Goal: Information Seeking & Learning: Learn about a topic

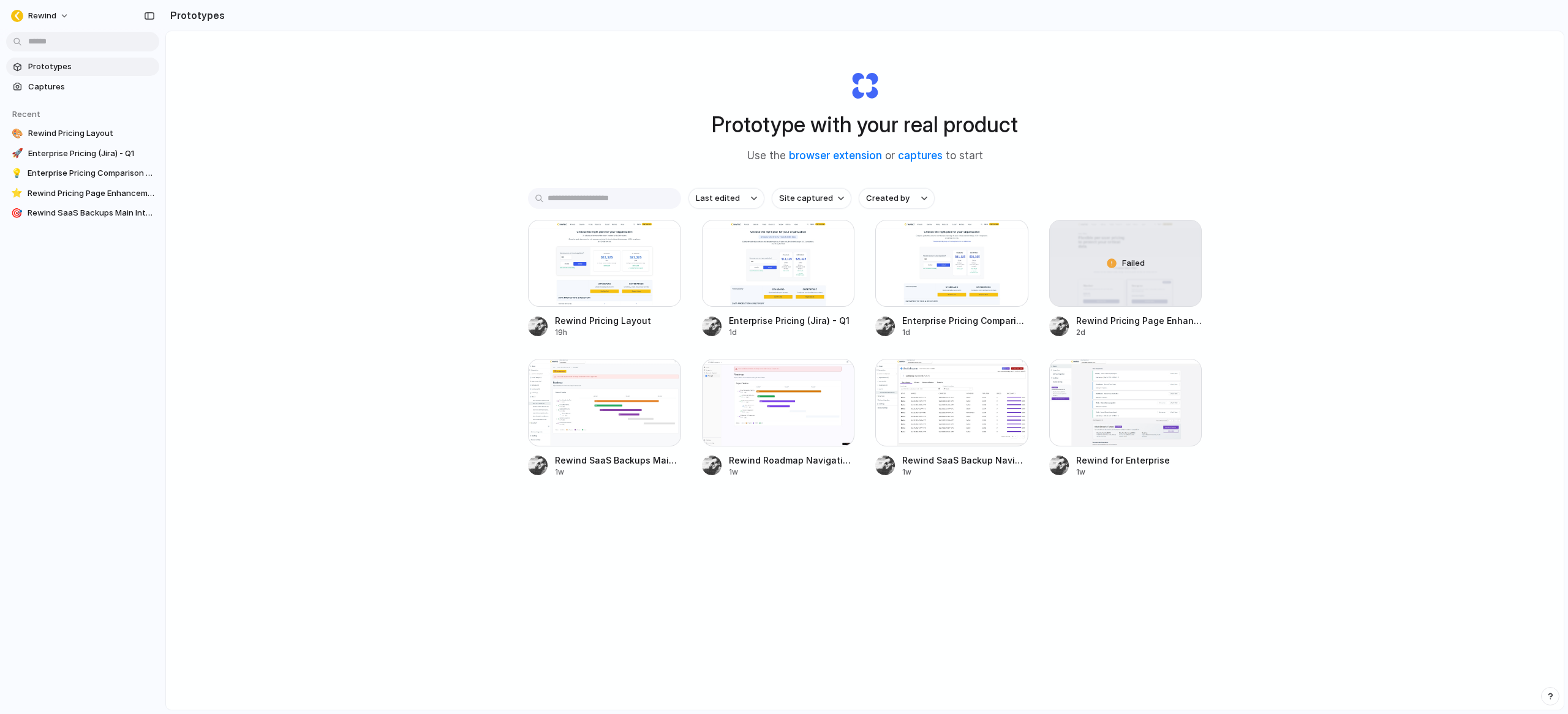
click at [444, 436] on div "Prototype with your real product Use the browser extension or captures to start…" at bounding box center [865, 402] width 1397 height 743
click at [1373, 218] on div "Prototype with your real product Use the browser extension or captures to start…" at bounding box center [865, 402] width 1397 height 743
click at [1229, 539] on div "Prototype with your real product Use the browser extension or captures to start…" at bounding box center [865, 402] width 1397 height 743
click at [1109, 413] on div at bounding box center [1125, 402] width 153 height 87
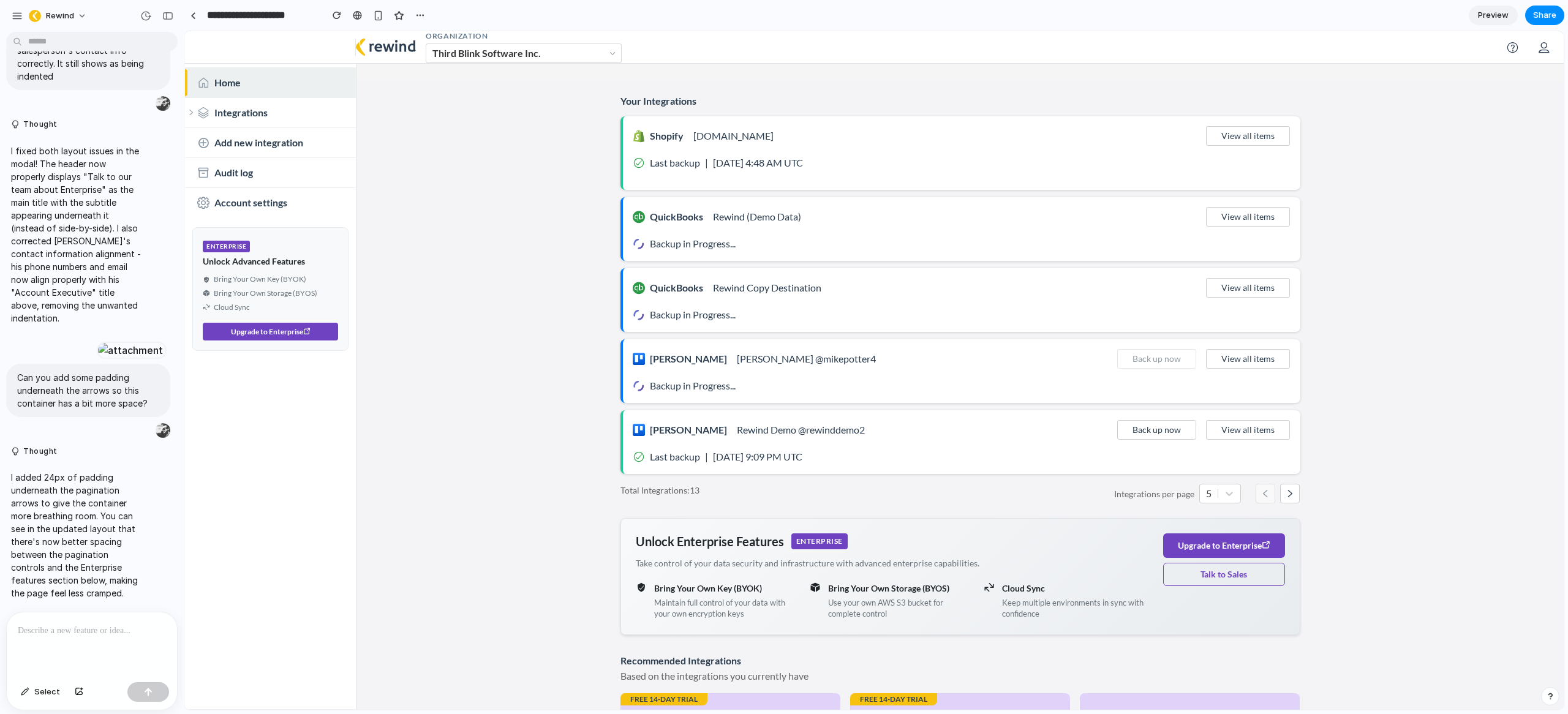
click at [128, 632] on p at bounding box center [92, 631] width 148 height 15
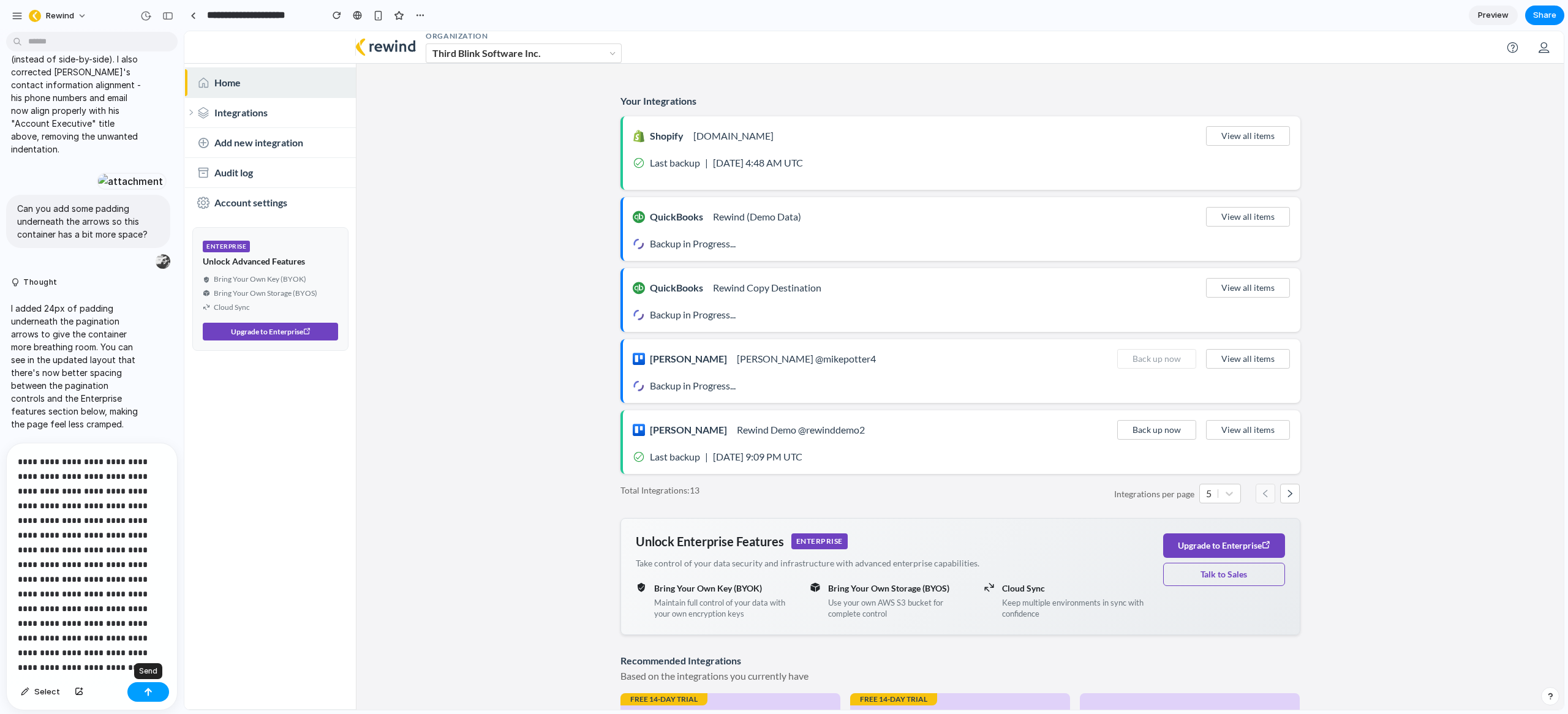
click at [156, 696] on button "button" at bounding box center [148, 692] width 42 height 20
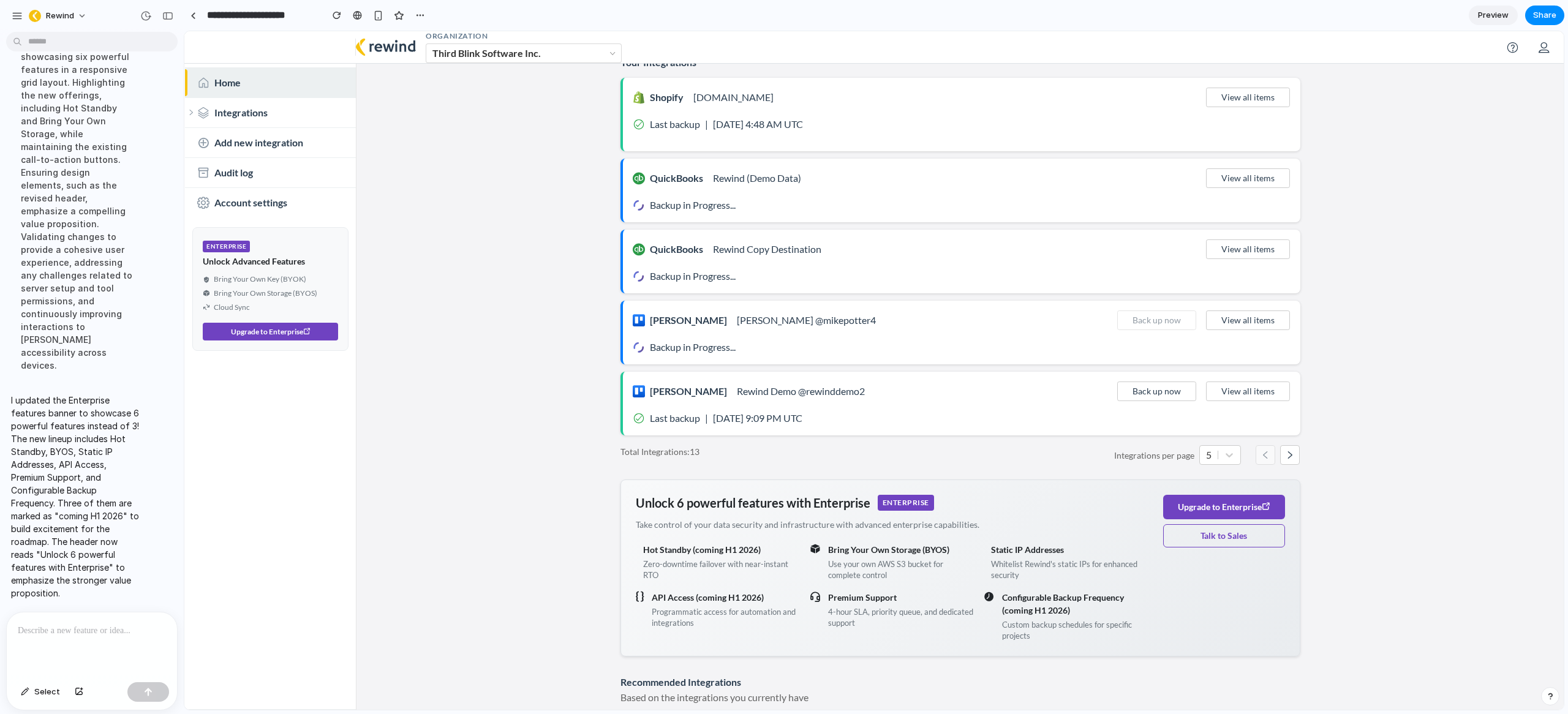
scroll to position [76, 0]
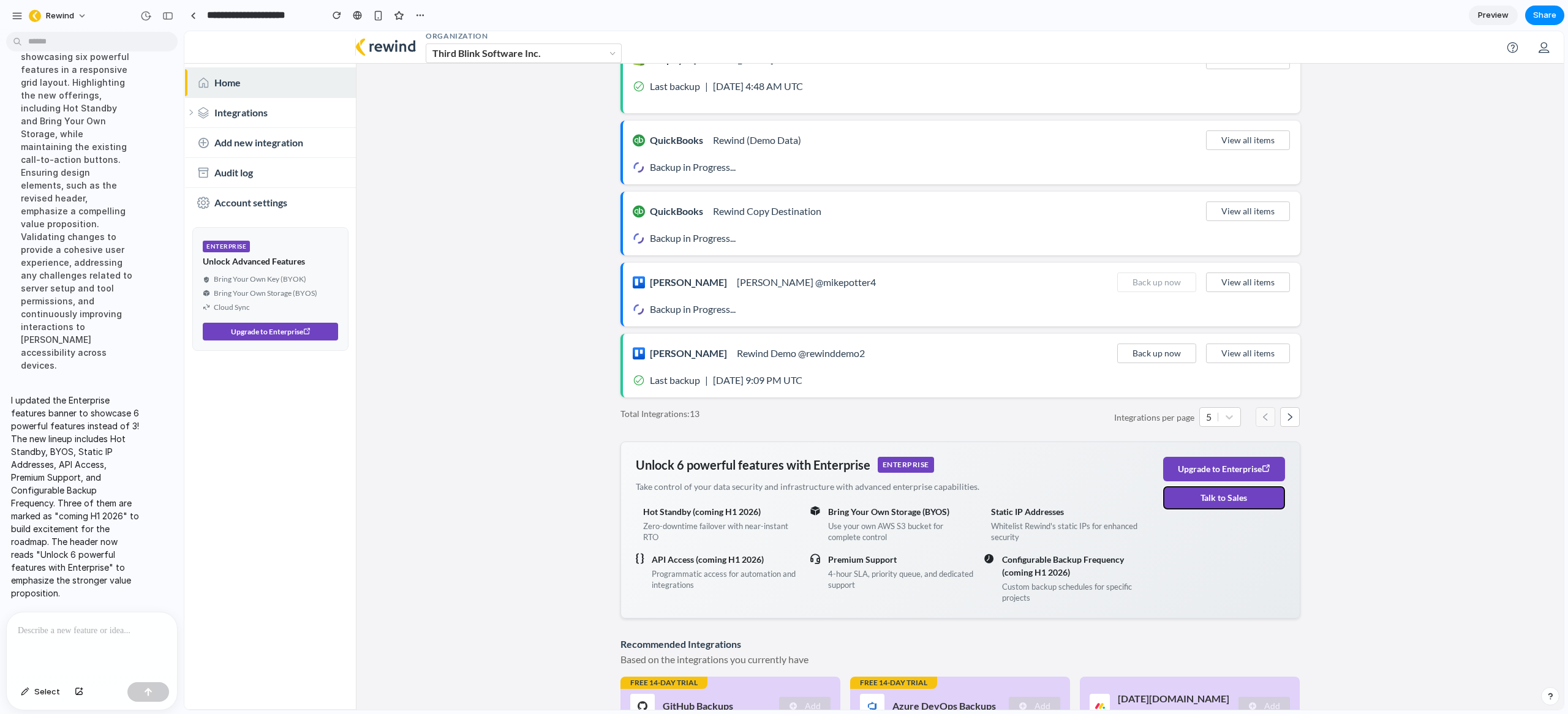
click at [1221, 503] on button "Talk to Sales" at bounding box center [1224, 498] width 122 height 24
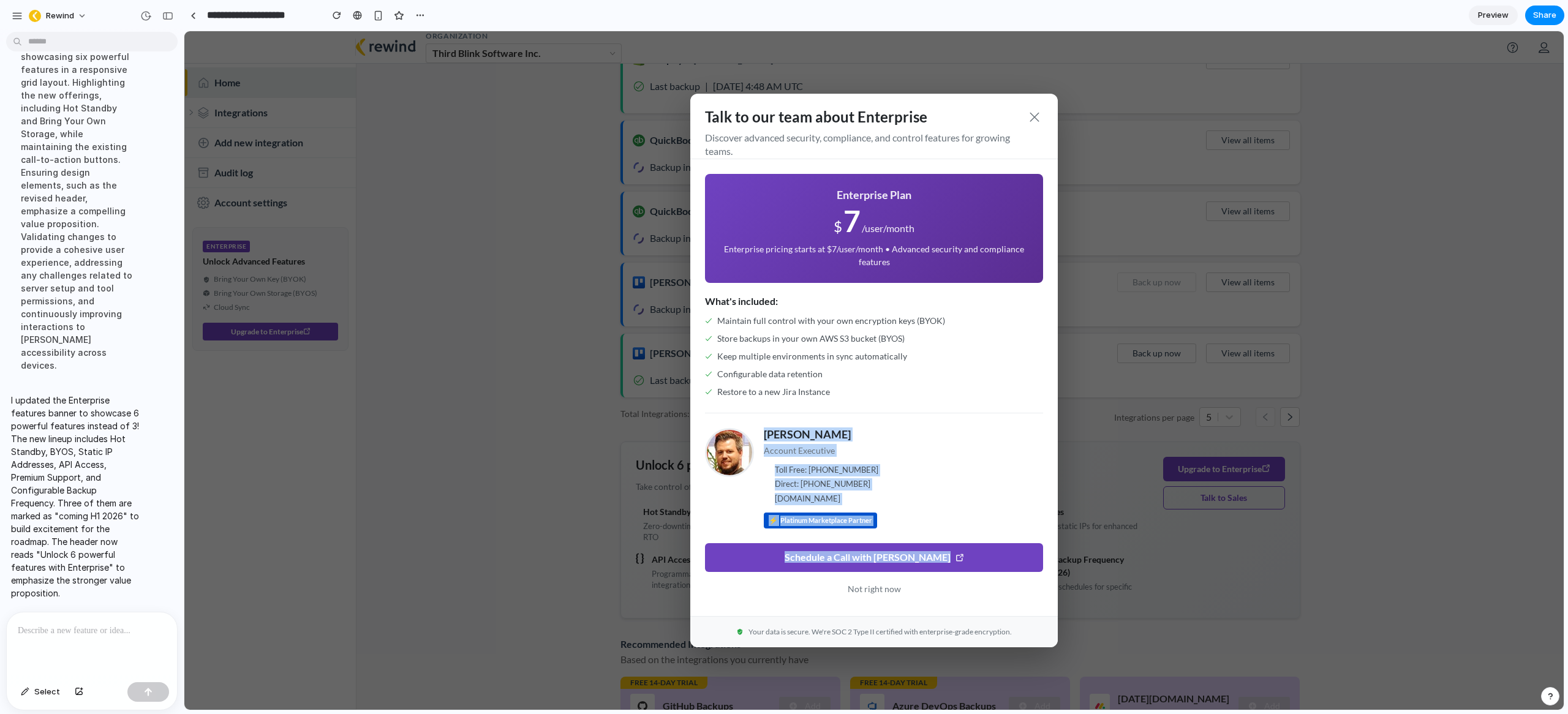
drag, startPoint x: 761, startPoint y: 433, endPoint x: 1040, endPoint y: 561, distance: 307.0
click at [1040, 561] on div "Talk to our team about Enterprise Discover advanced security, compliance, and c…" at bounding box center [874, 370] width 368 height 553
click at [1029, 117] on span at bounding box center [1035, 117] width 12 height 12
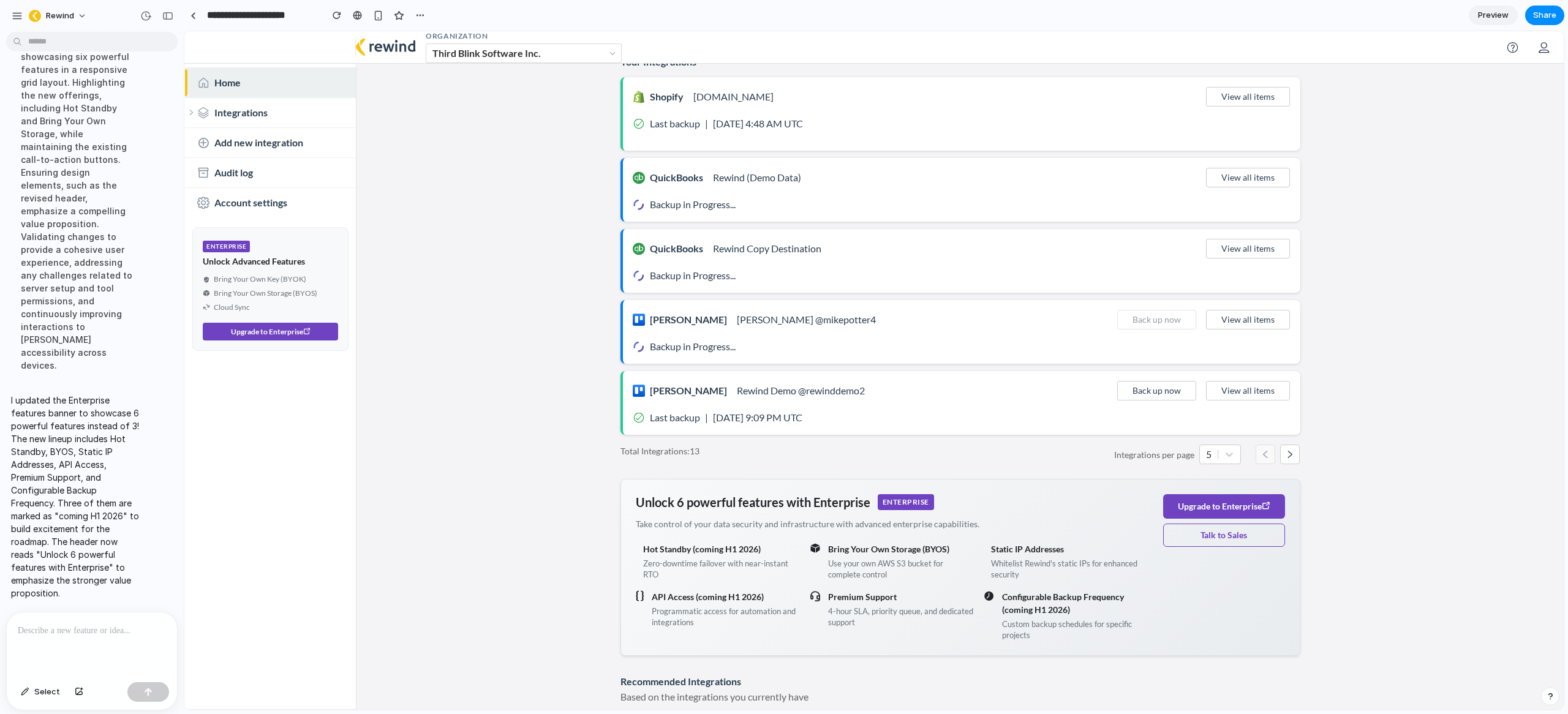
scroll to position [77, 0]
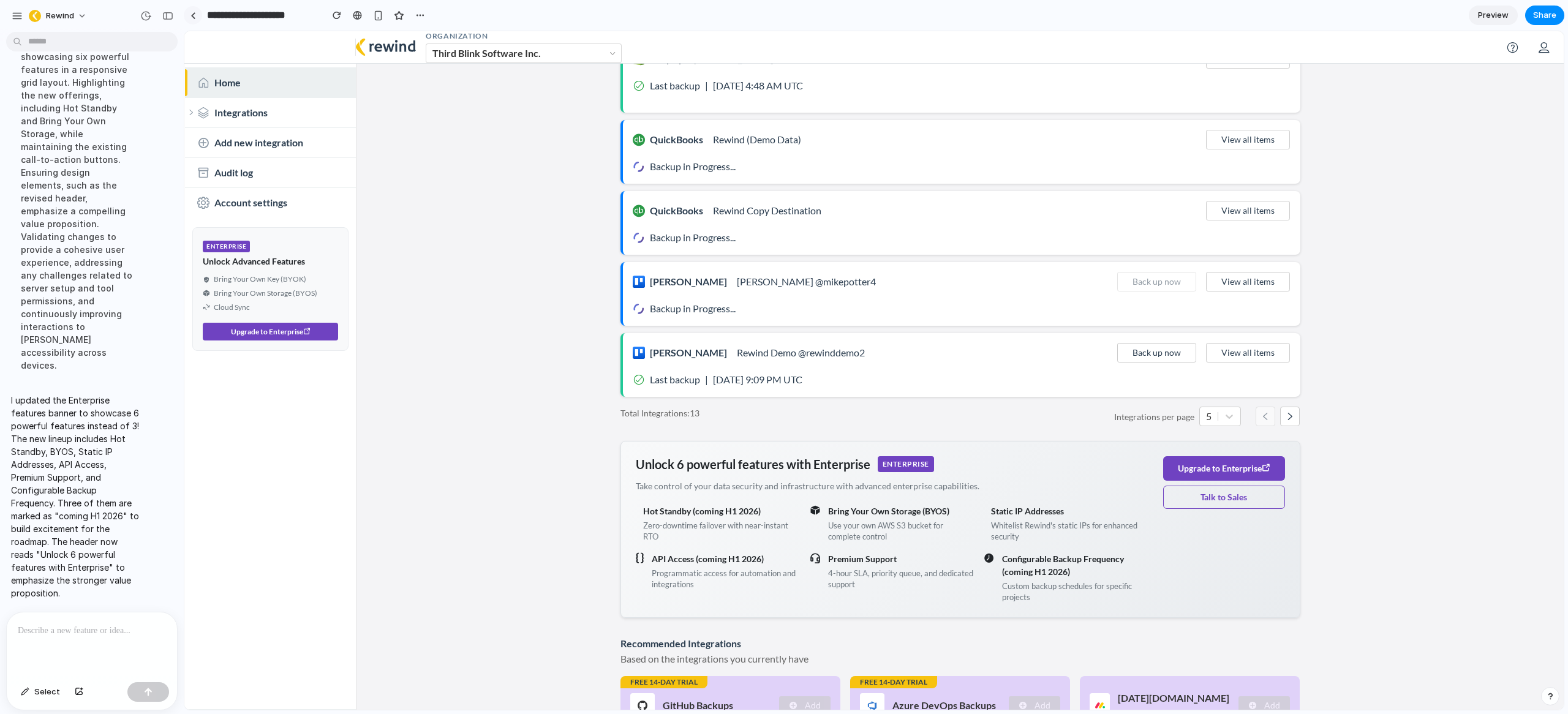
click at [199, 13] on link at bounding box center [193, 15] width 19 height 19
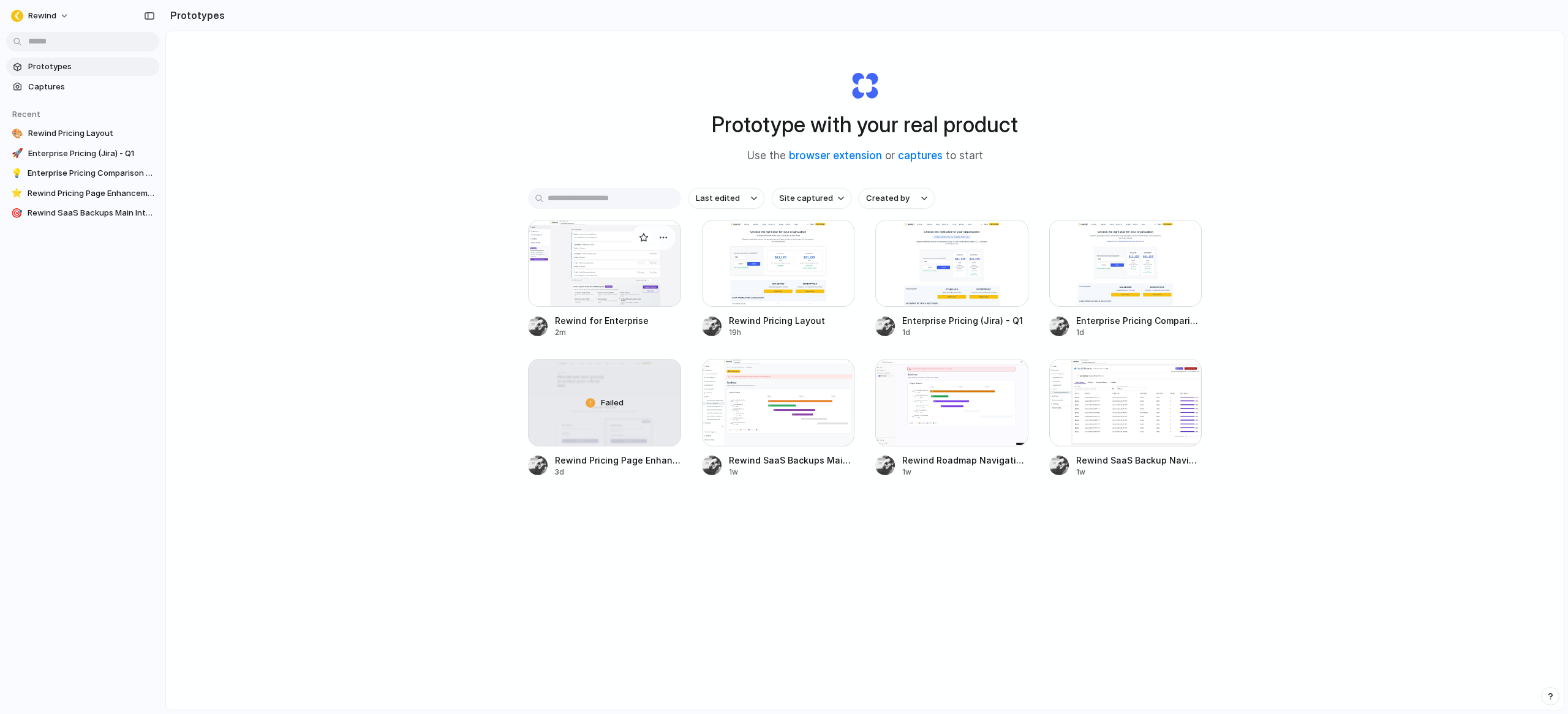
click at [615, 270] on div at bounding box center [605, 263] width 153 height 87
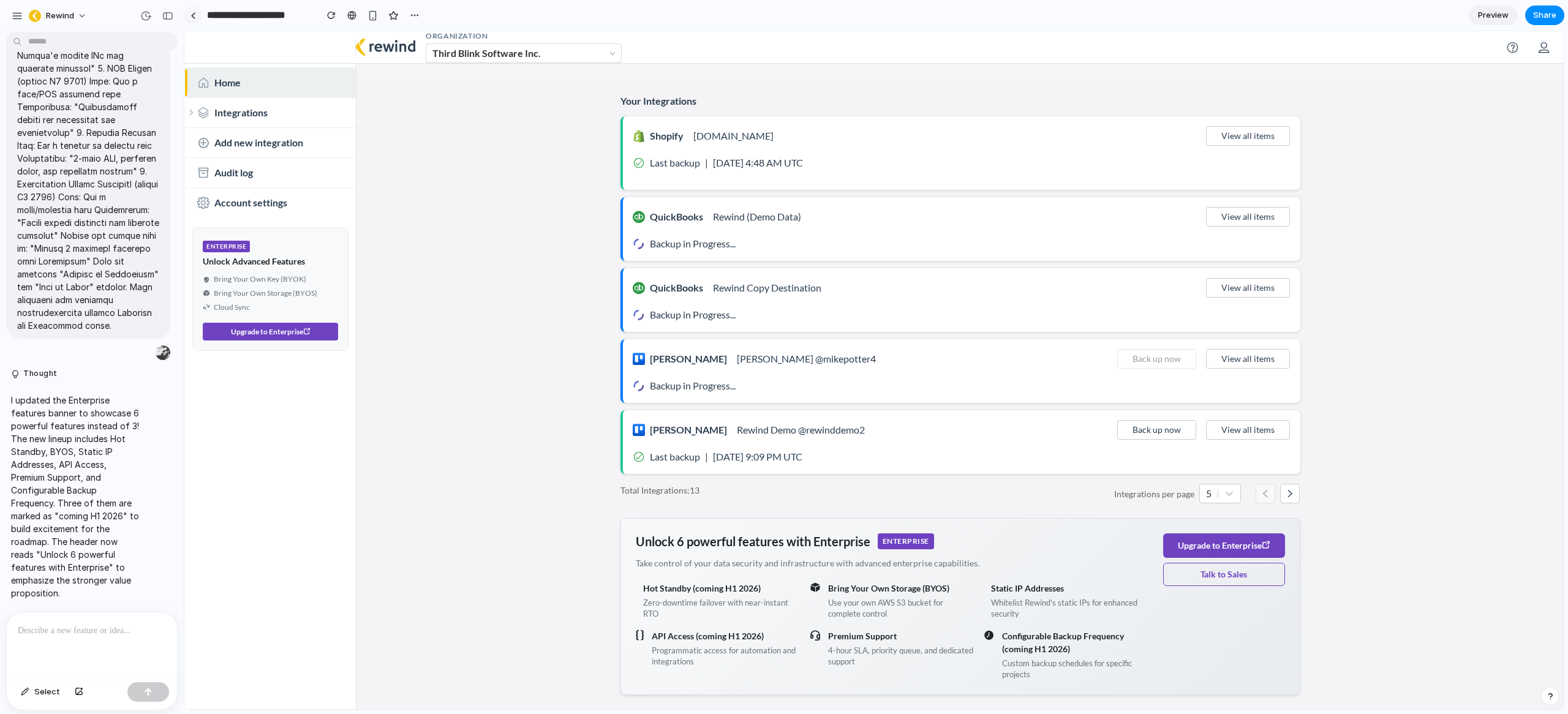
click at [195, 15] on link at bounding box center [193, 15] width 19 height 19
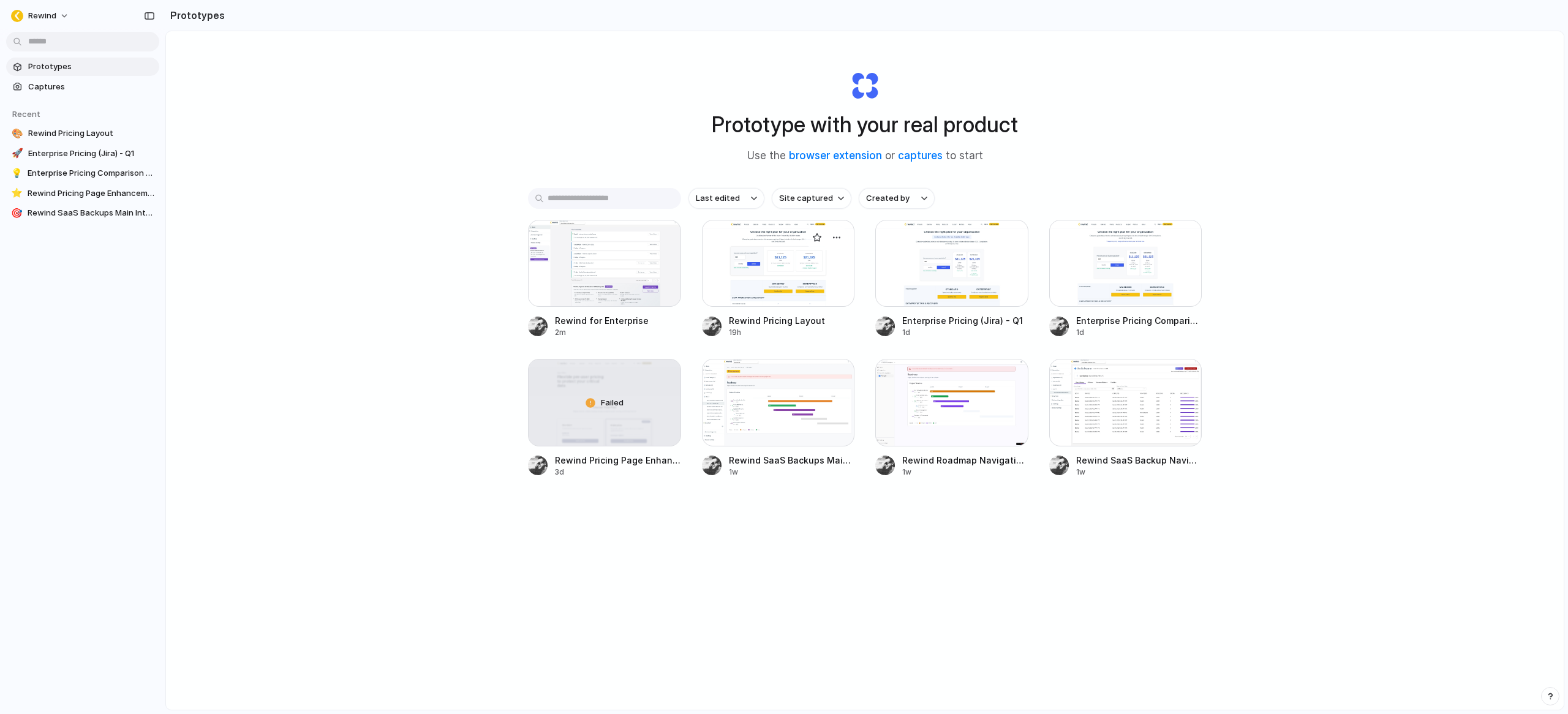
click at [801, 257] on div at bounding box center [778, 263] width 153 height 87
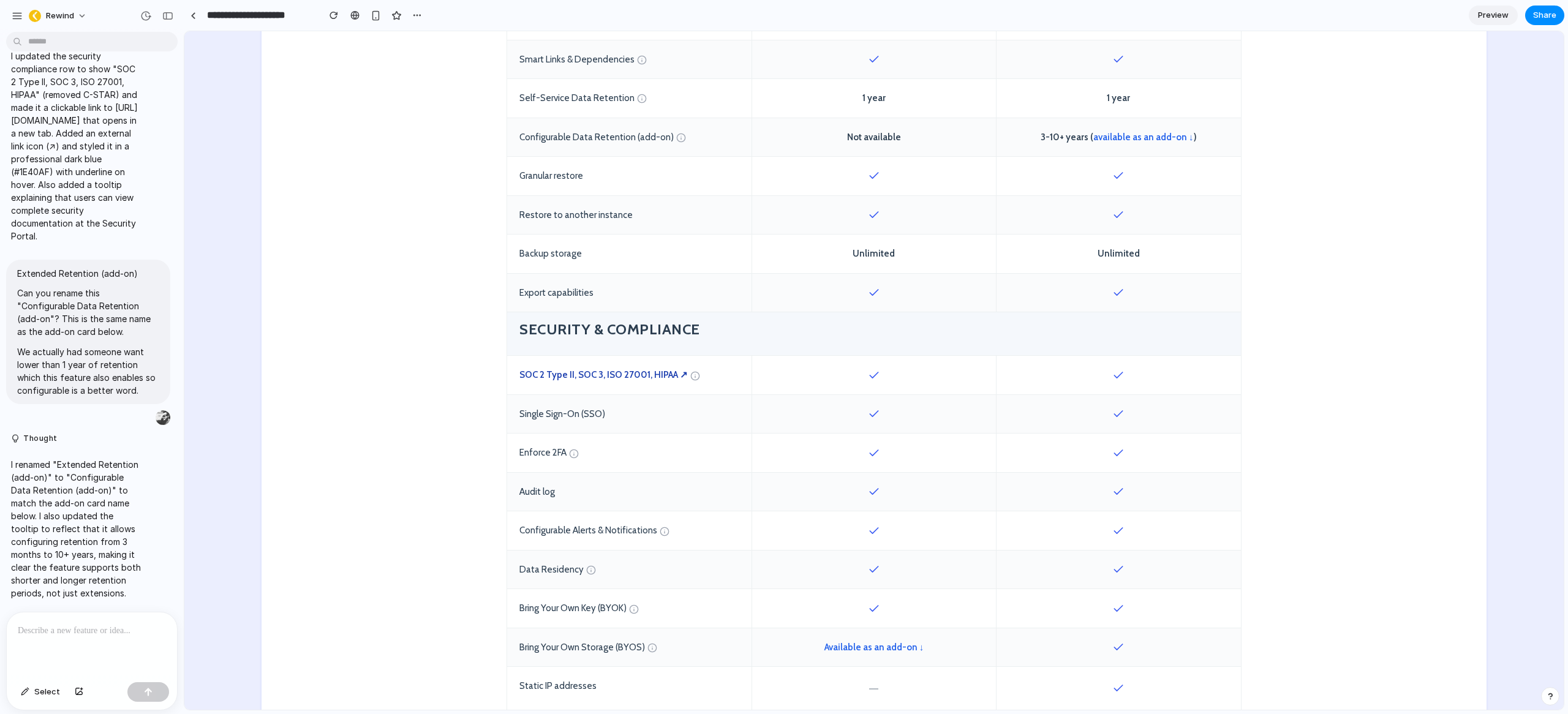
scroll to position [920, 0]
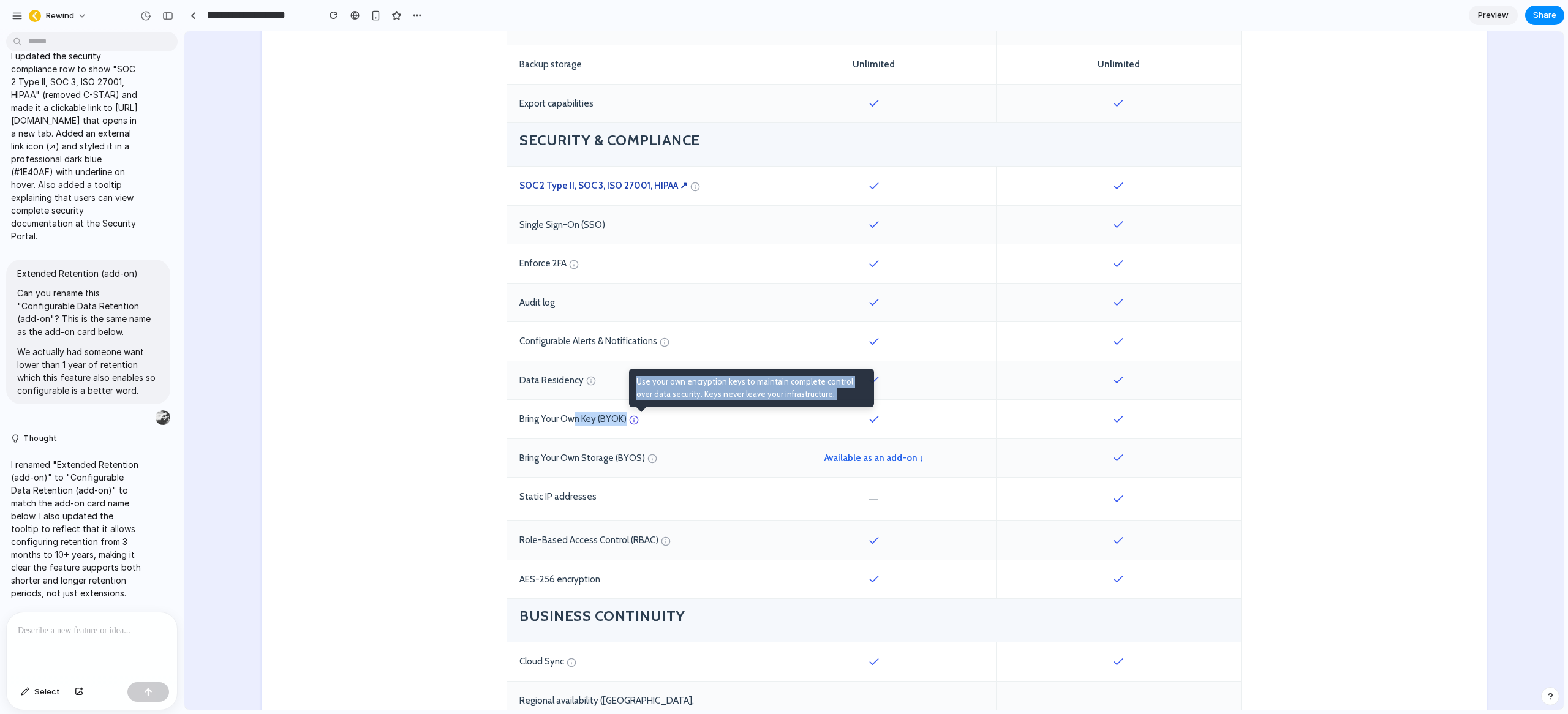
drag, startPoint x: 889, startPoint y: 421, endPoint x: 546, endPoint y: 418, distance: 343.0
click at [564, 418] on div "Bring Your Own Key (BYOK) Use your own encryption keys to maintain complete con…" at bounding box center [874, 419] width 733 height 39
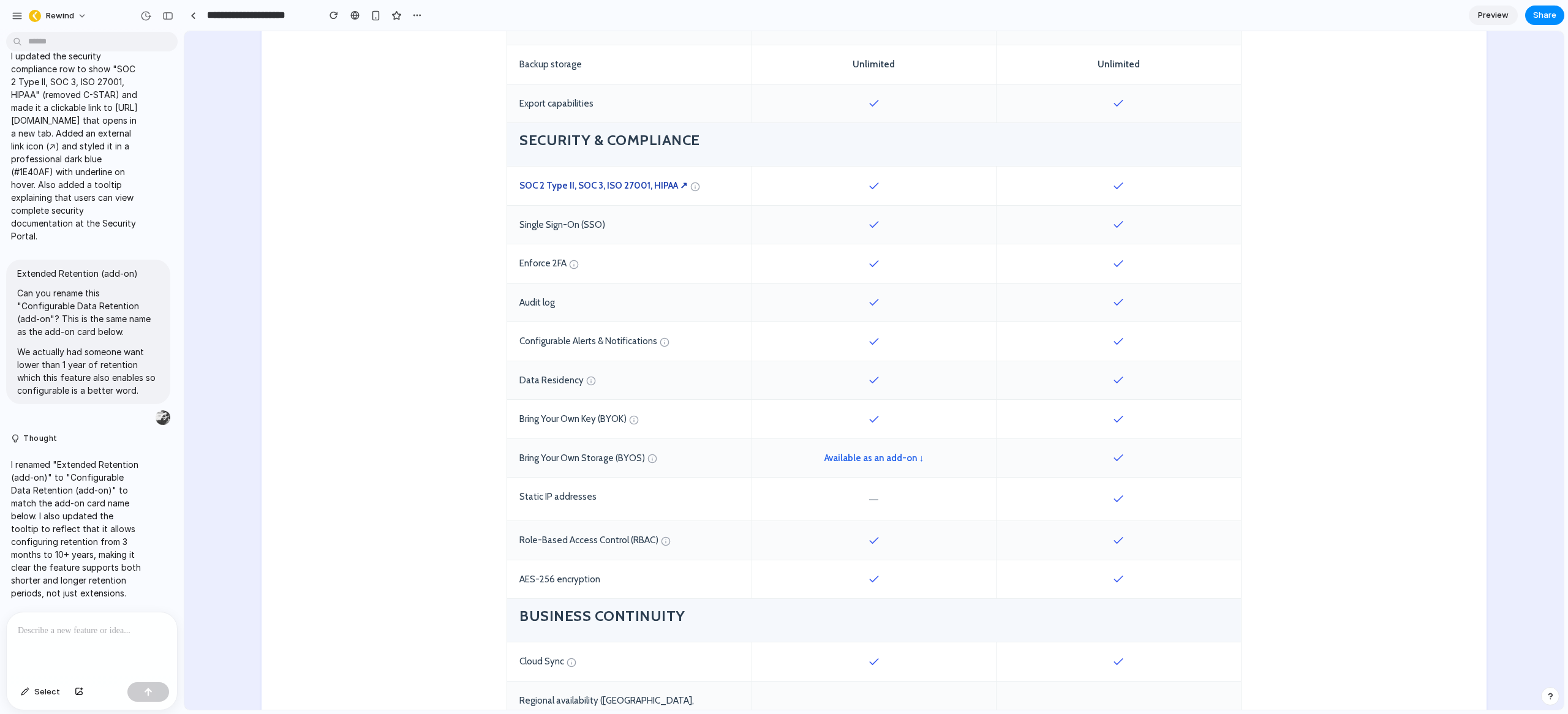
click at [513, 417] on div "Bring Your Own Key (BYOK)" at bounding box center [629, 419] width 244 height 38
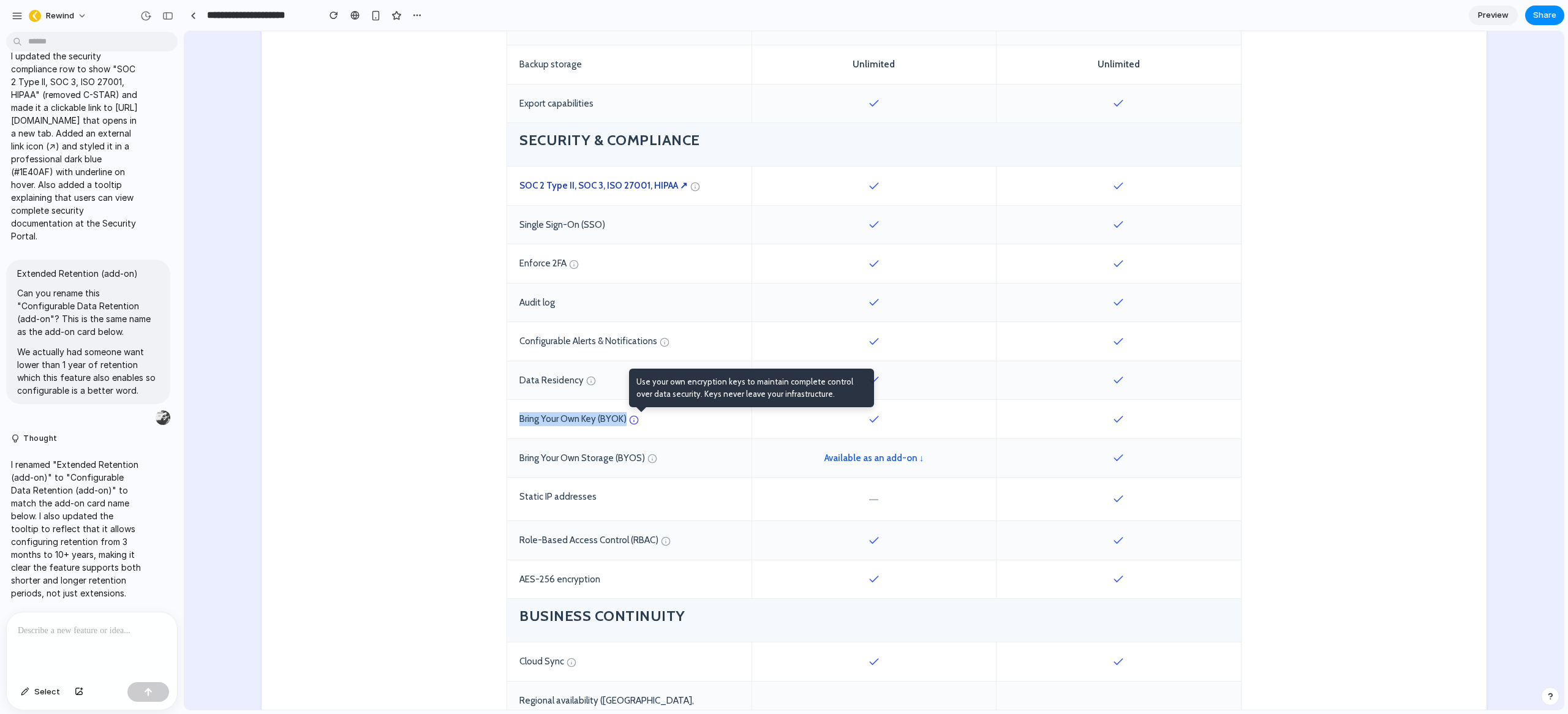
drag, startPoint x: 510, startPoint y: 419, endPoint x: 624, endPoint y: 418, distance: 114.0
click at [624, 418] on div "Bring Your Own Key (BYOK) Use your own encryption keys to maintain complete con…" at bounding box center [629, 419] width 244 height 38
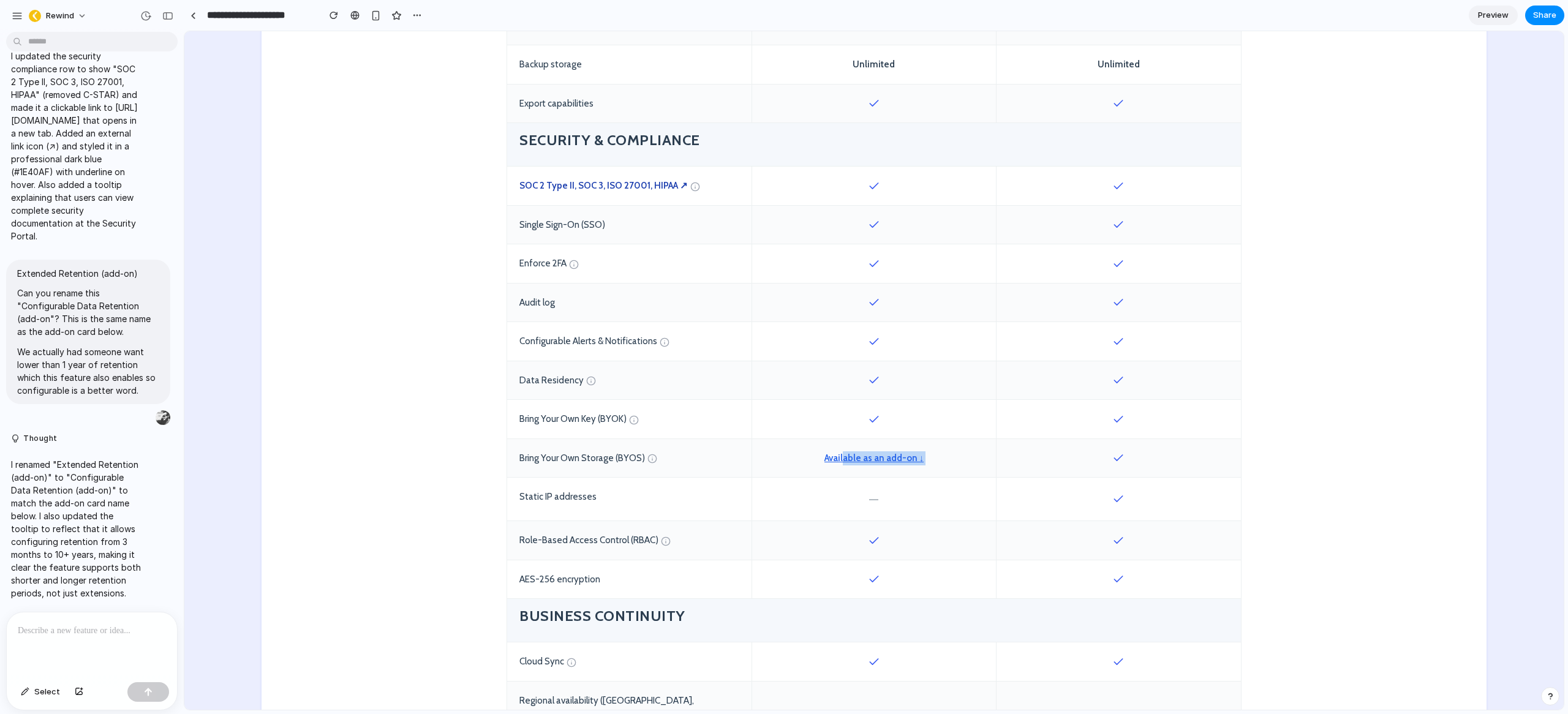
drag, startPoint x: 1140, startPoint y: 458, endPoint x: 841, endPoint y: 451, distance: 299.1
click at [841, 451] on div "Bring Your Own Storage (BYOS) Available as an add-on ↓" at bounding box center [874, 458] width 733 height 39
click at [897, 459] on link "Available as an add-on ↓" at bounding box center [874, 458] width 100 height 14
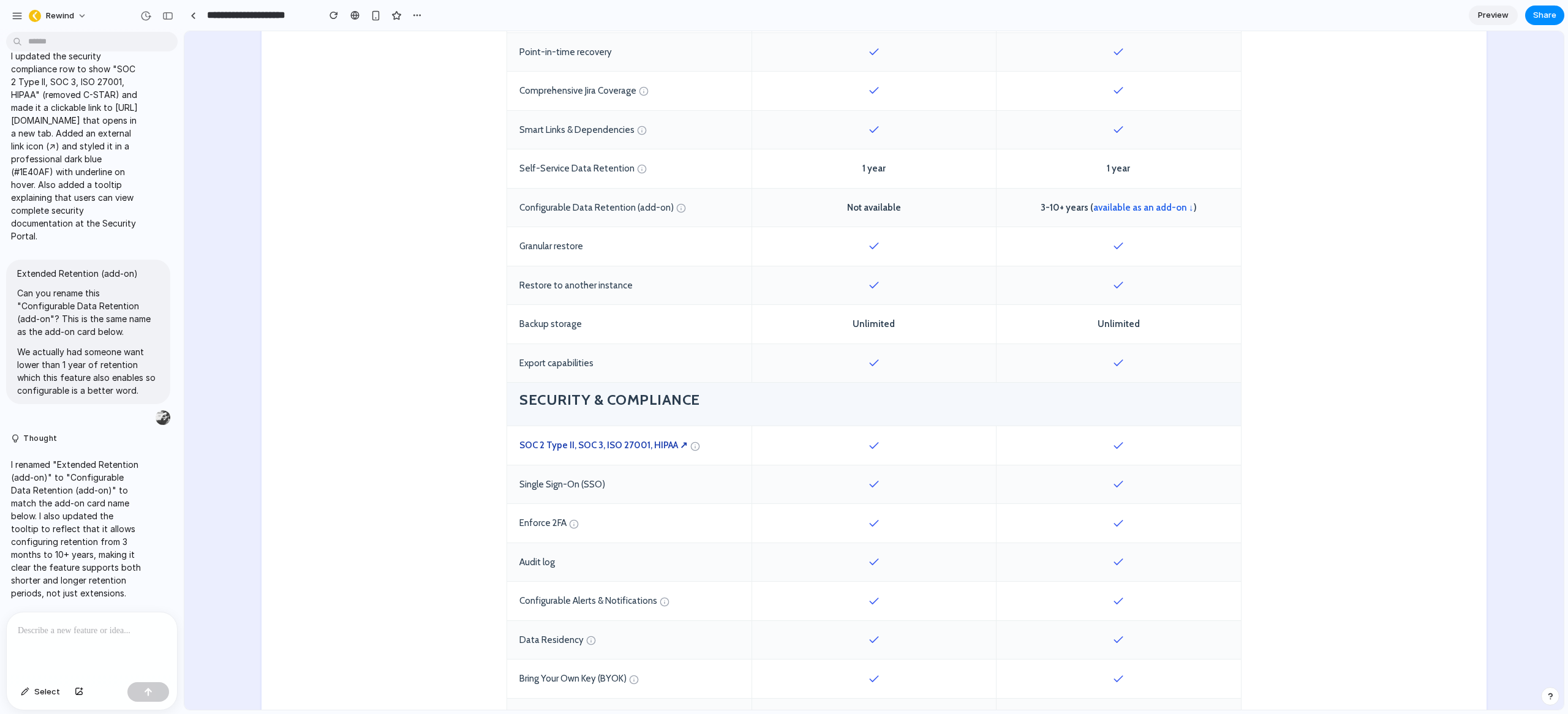
scroll to position [854, 0]
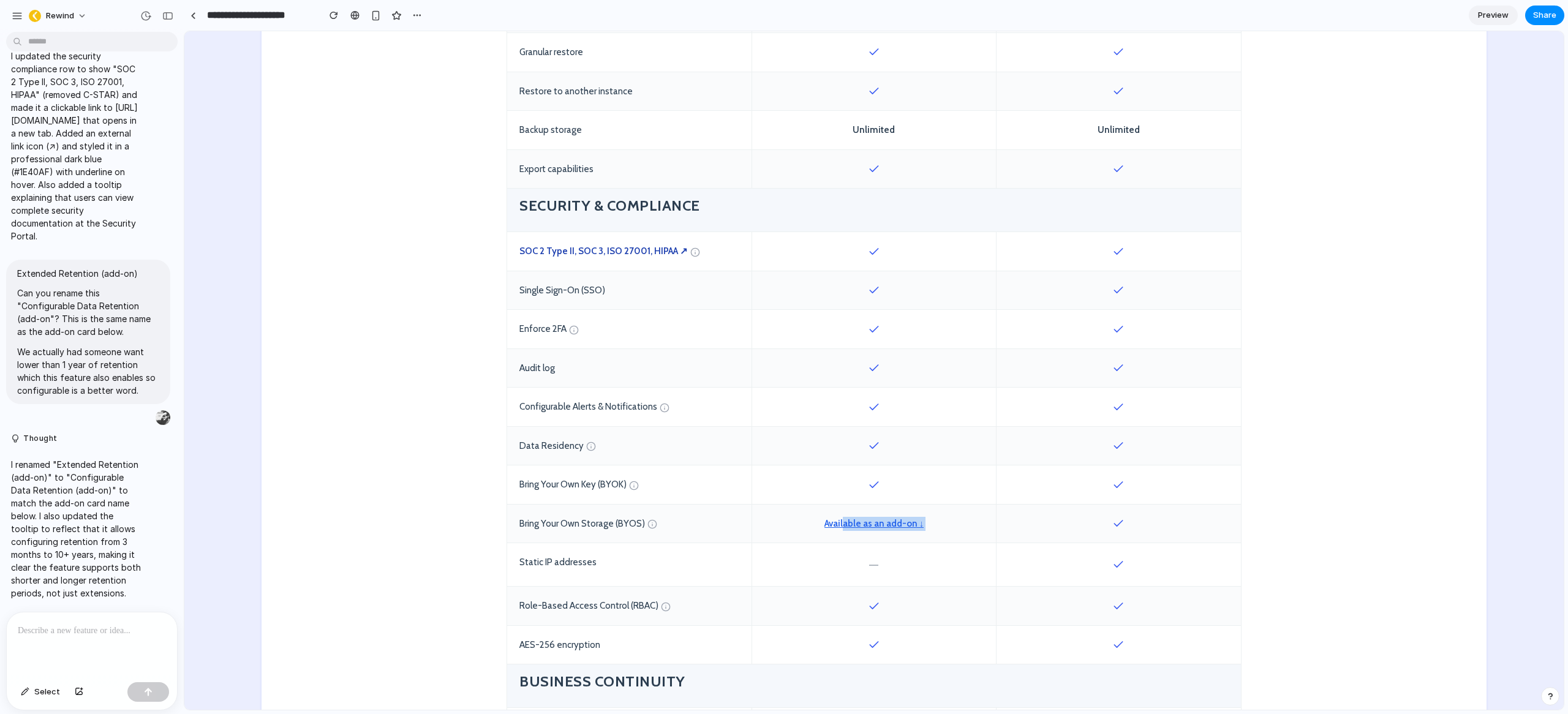
click at [954, 521] on div "Available as an add-on ↓" at bounding box center [874, 524] width 244 height 38
drag, startPoint x: 937, startPoint y: 526, endPoint x: 817, endPoint y: 527, distance: 120.0
click at [817, 527] on div "Available as an add-on ↓" at bounding box center [874, 524] width 244 height 38
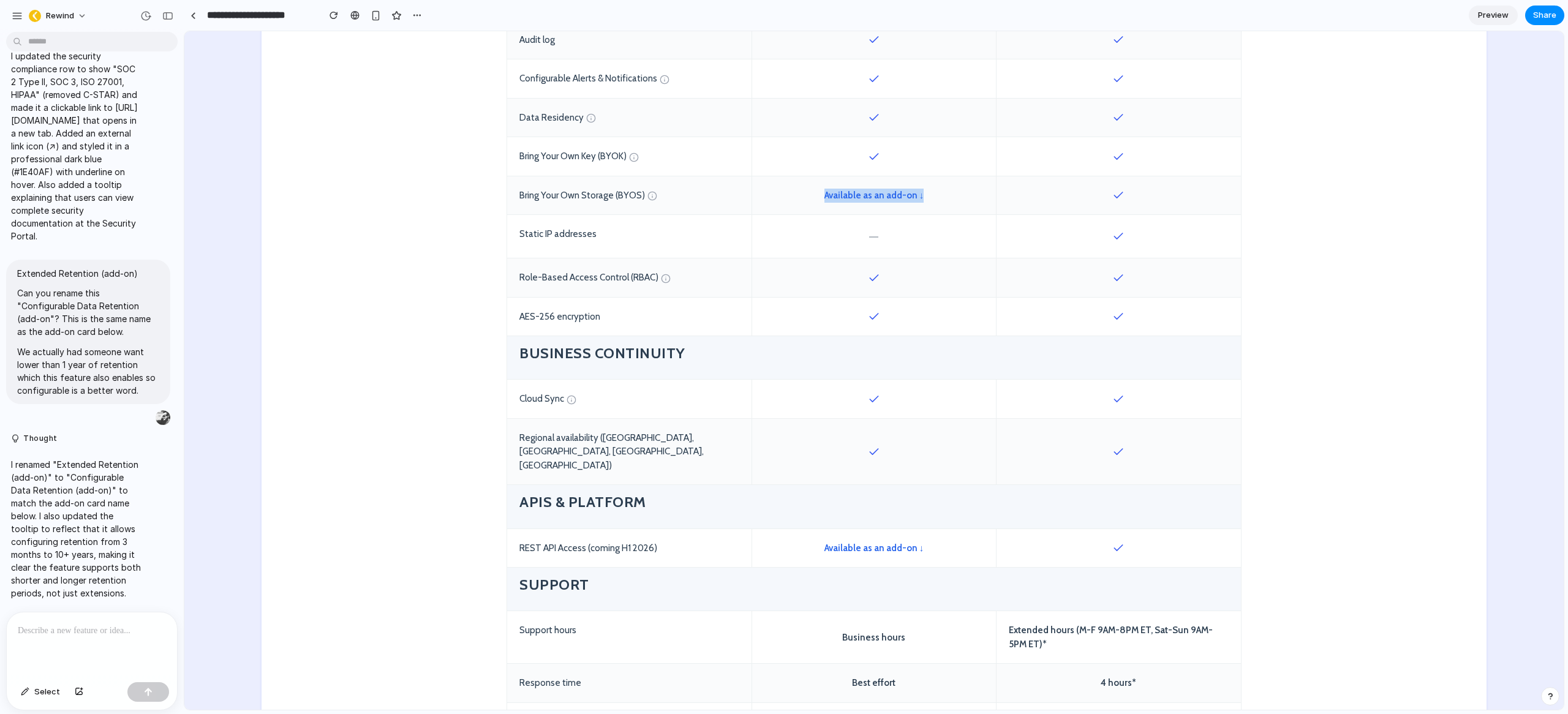
scroll to position [1184, 0]
click at [843, 302] on div at bounding box center [874, 315] width 244 height 38
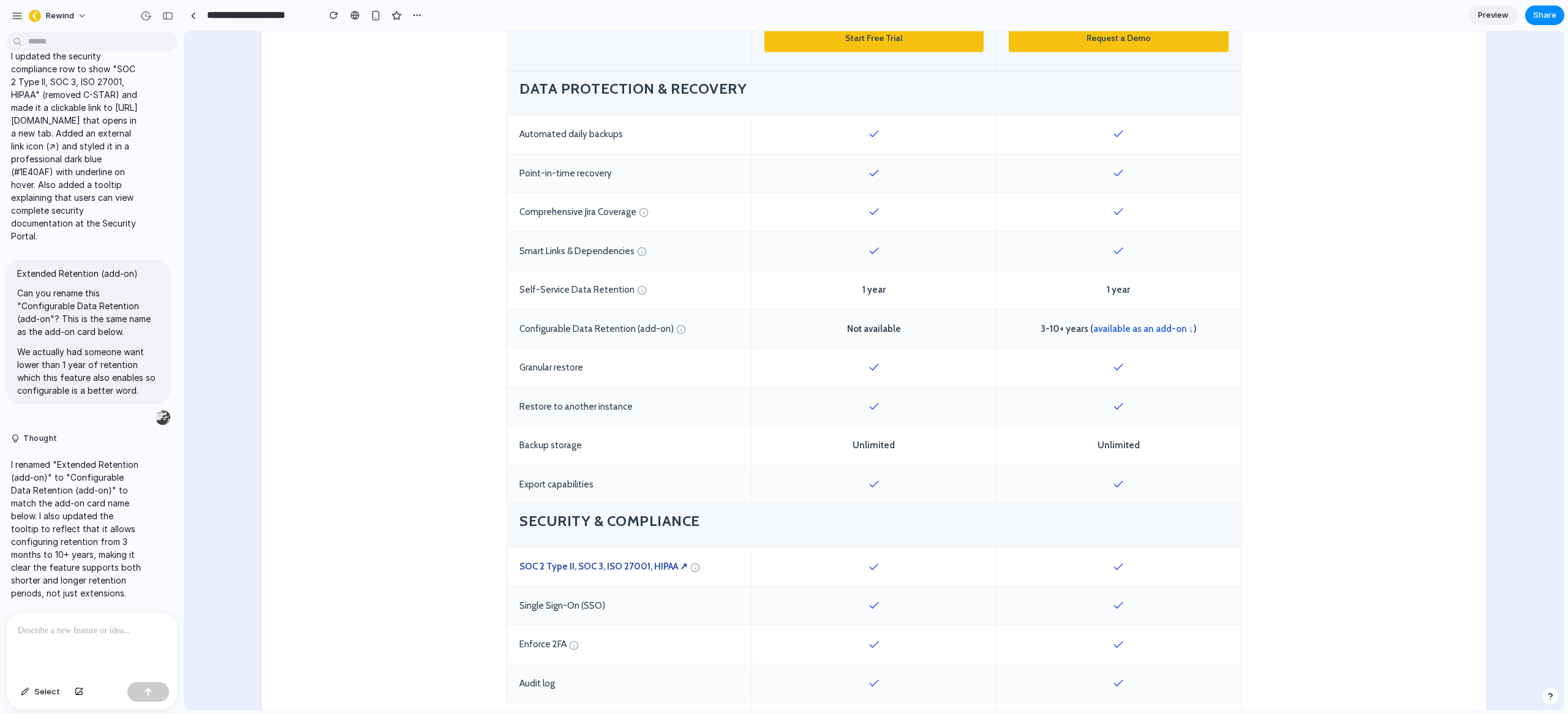
scroll to position [518, 0]
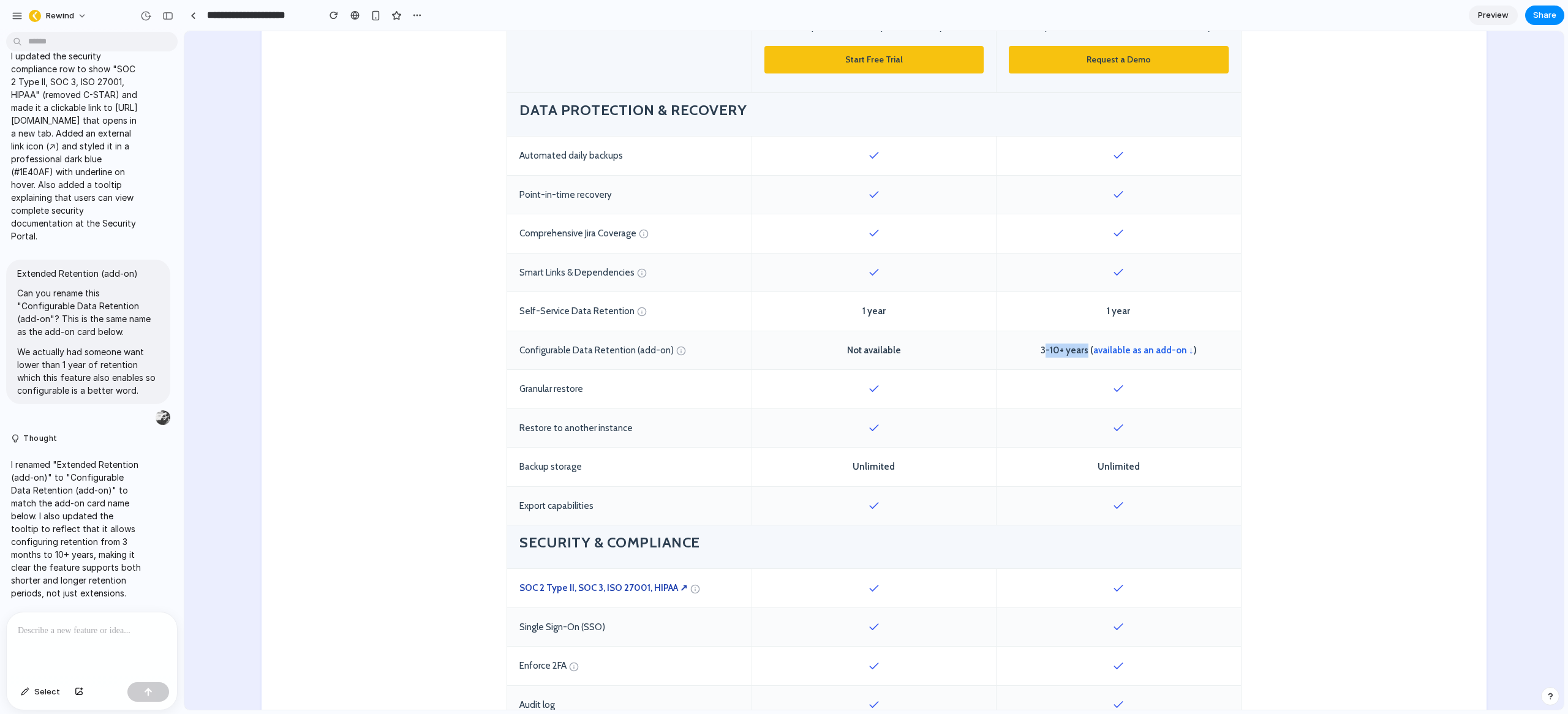
drag, startPoint x: 1043, startPoint y: 350, endPoint x: 1084, endPoint y: 351, distance: 41.0
click at [1084, 351] on span "3-10+ years ( available as an add-on ↓ )" at bounding box center [1118, 350] width 156 height 14
click at [1069, 349] on span "3-10+ years ( available as an add-on ↓ )" at bounding box center [1118, 350] width 156 height 14
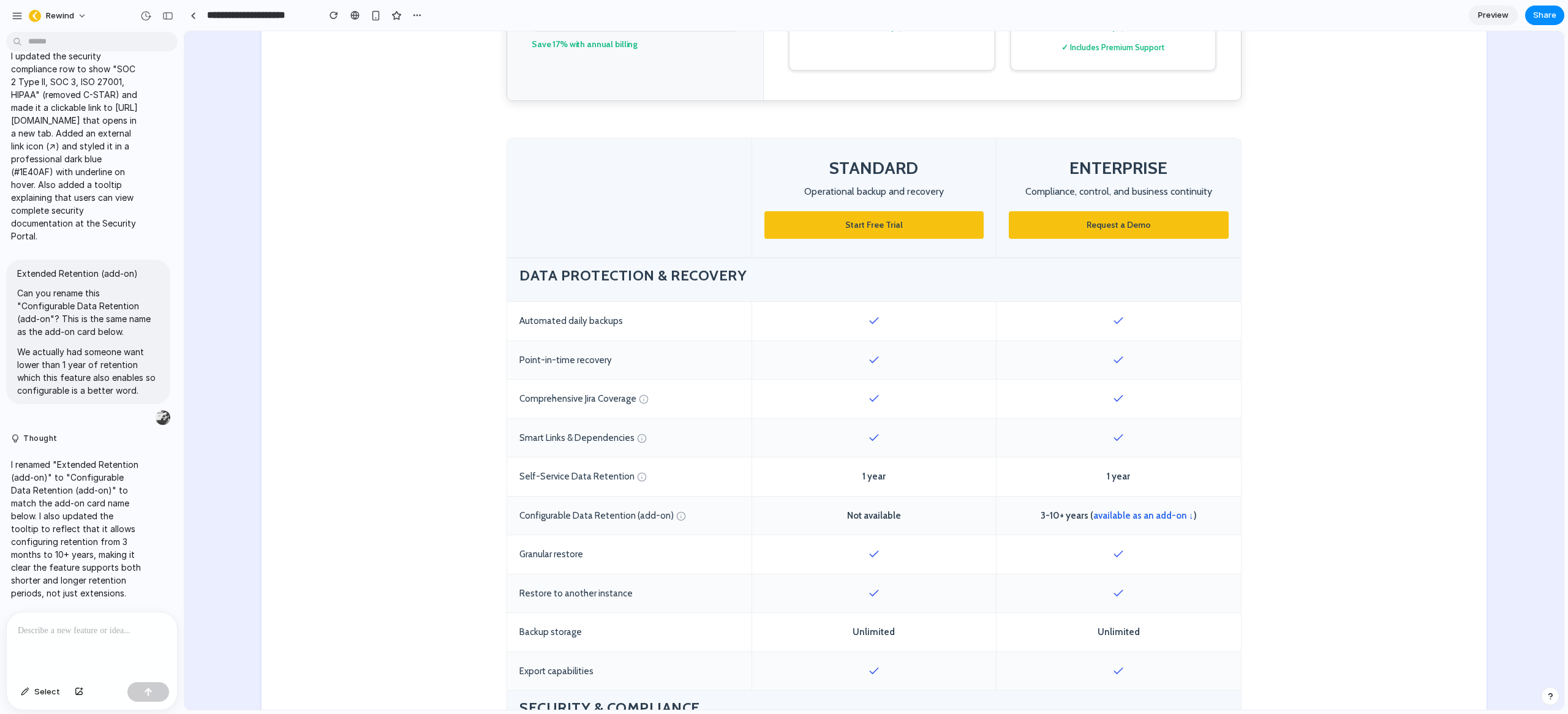
scroll to position [0, 0]
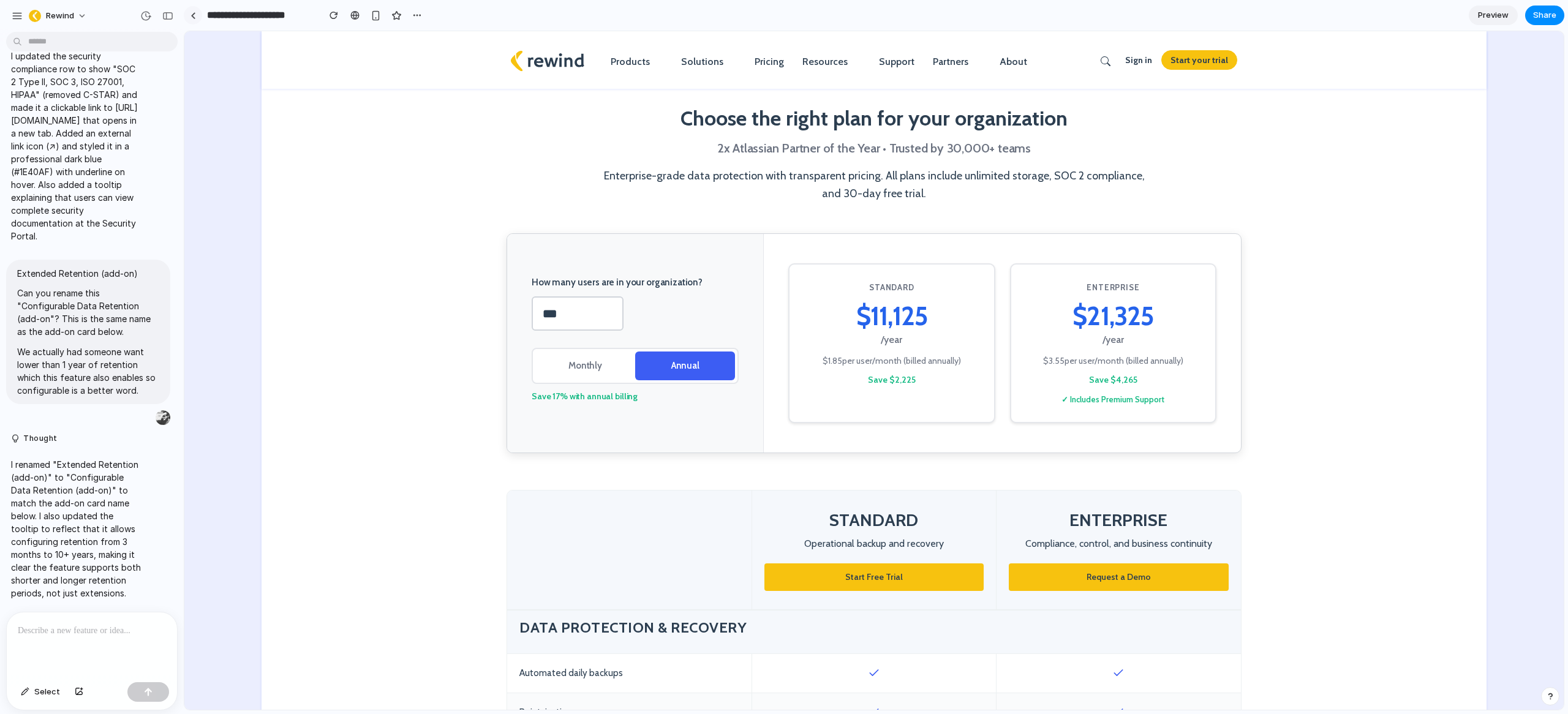
click at [188, 15] on link at bounding box center [193, 15] width 19 height 19
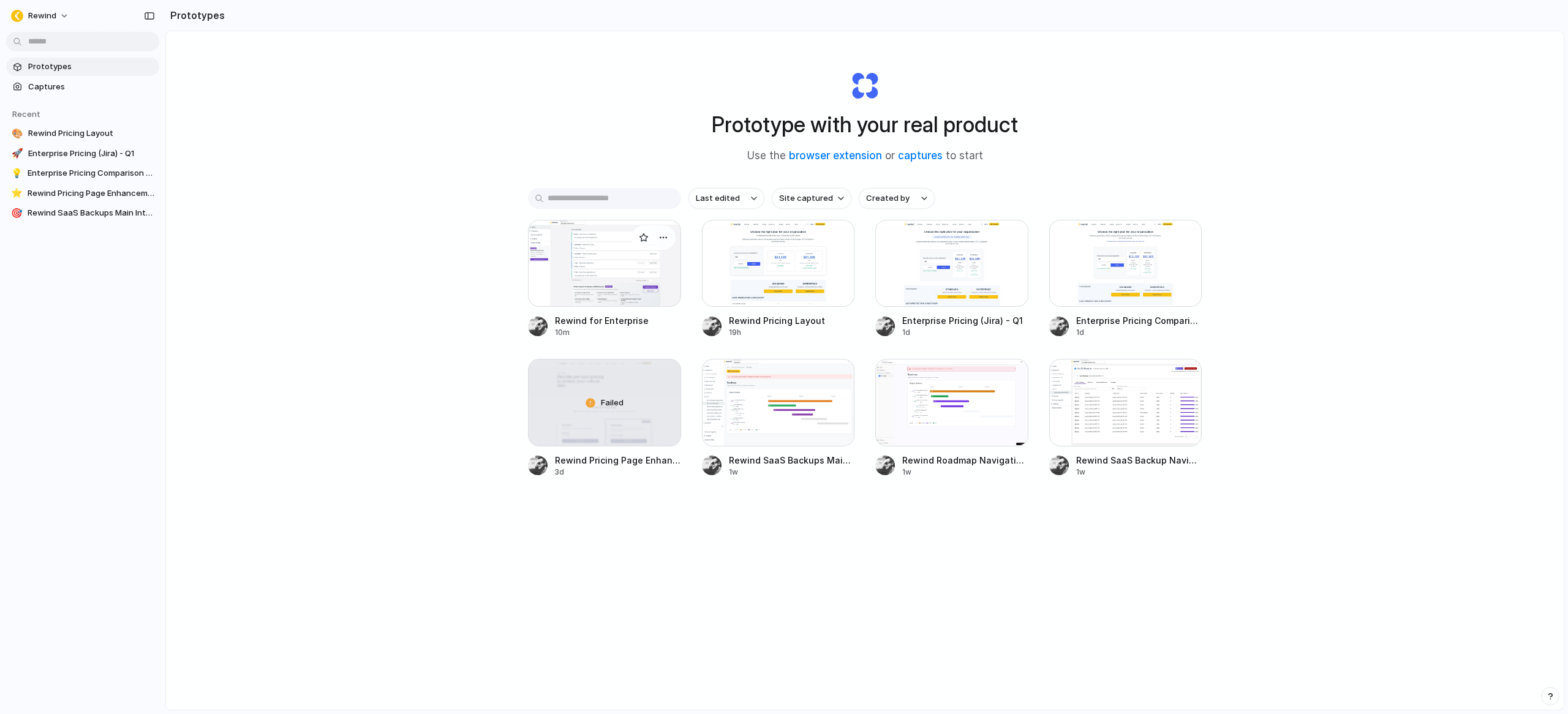
click at [618, 260] on div at bounding box center [605, 263] width 153 height 87
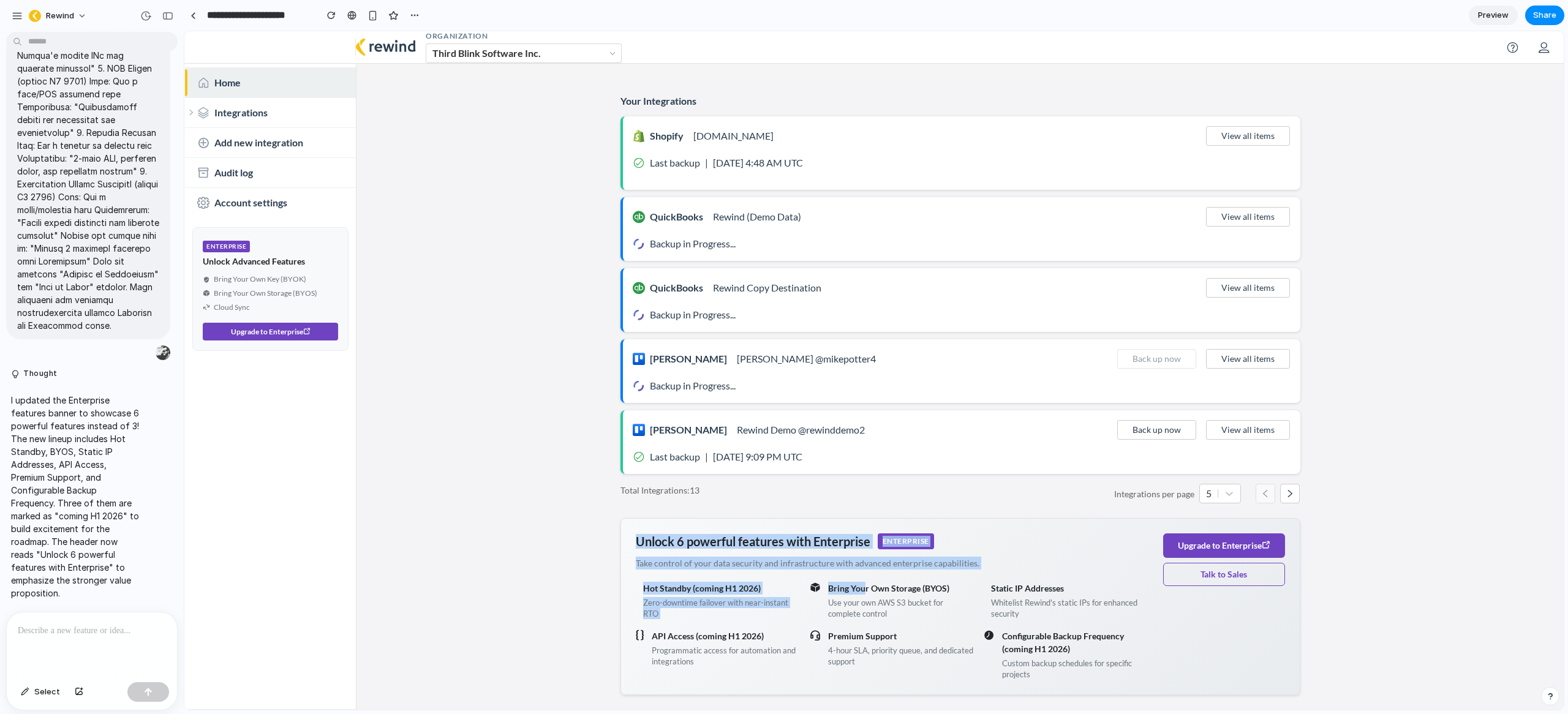
drag, startPoint x: 631, startPoint y: 545, endPoint x: 859, endPoint y: 589, distance: 232.2
click at [859, 589] on div "Unlock 6 powerful features with Enterprise ENTERPRISE Take control of your data…" at bounding box center [892, 606] width 513 height 146
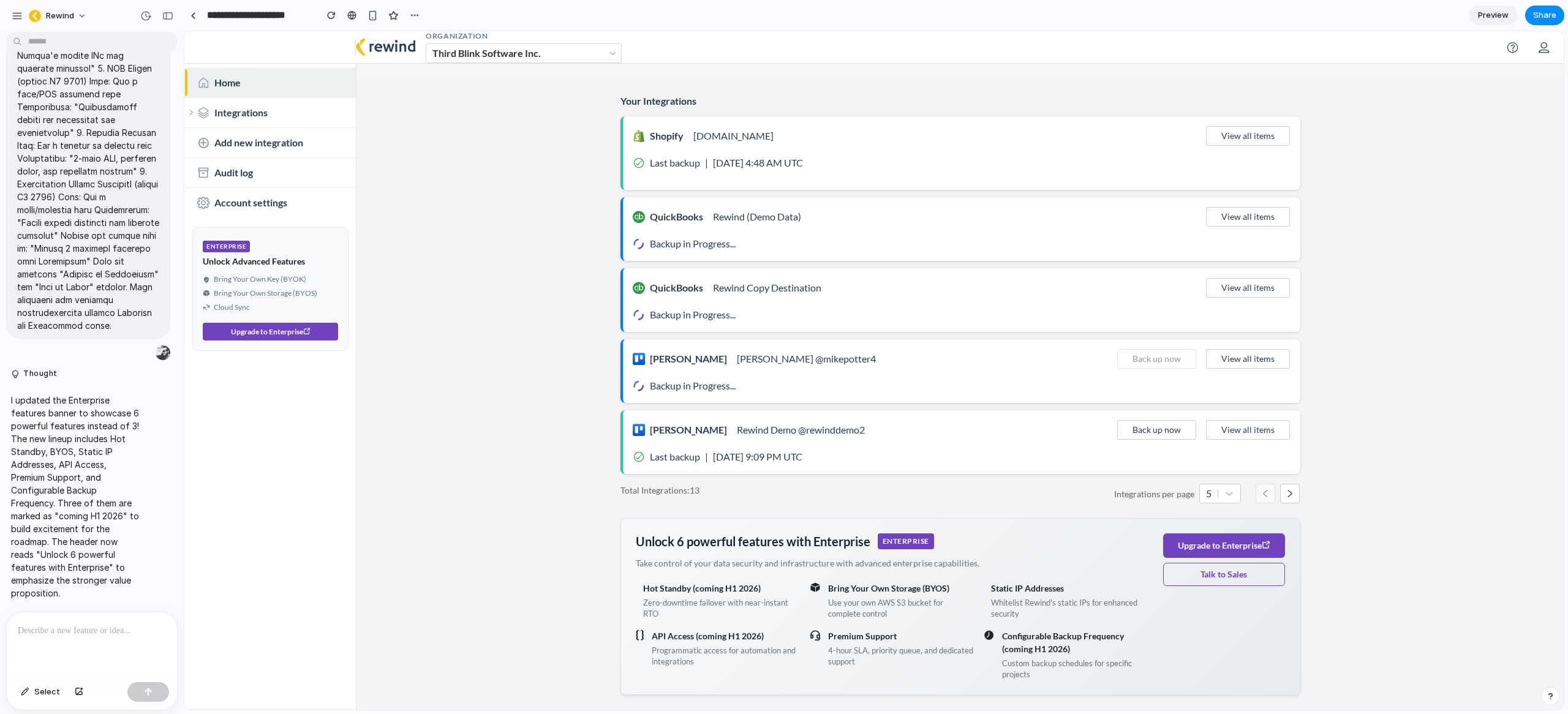
click at [875, 601] on p "Use your own AWS S3 bucket for complete control" at bounding box center [901, 608] width 146 height 22
drag, startPoint x: 890, startPoint y: 624, endPoint x: 818, endPoint y: 584, distance: 82.4
click at [817, 583] on div "Hot Standby (coming H1 2026) Zero-downtime failover with near-instant RTO Bring…" at bounding box center [892, 630] width 513 height 98
click at [863, 597] on p "Use your own AWS S3 bucket for complete control" at bounding box center [901, 608] width 146 height 22
drag, startPoint x: 897, startPoint y: 612, endPoint x: 838, endPoint y: 579, distance: 67.6
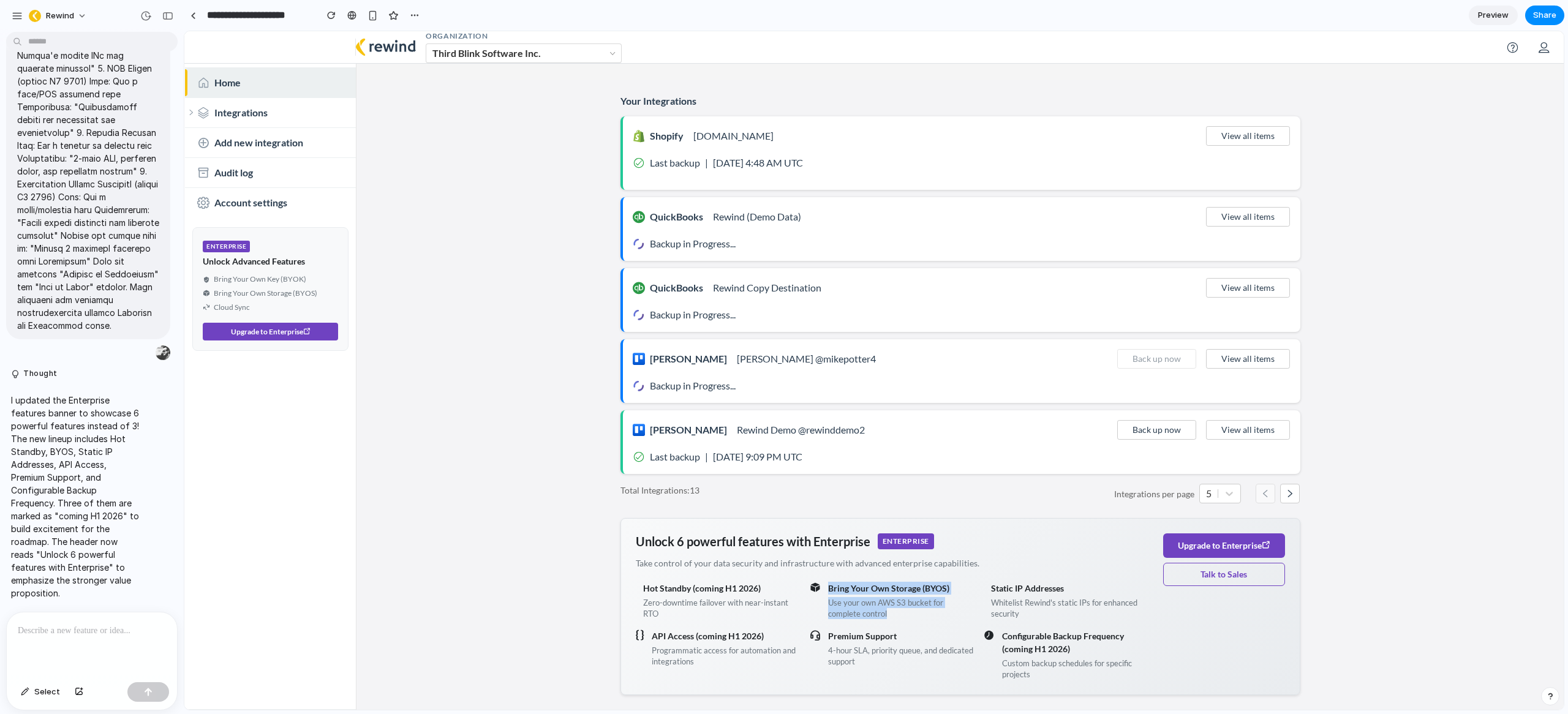
click at [838, 579] on div "Unlock 6 powerful features with Enterprise ENTERPRISE Take control of your data…" at bounding box center [892, 606] width 513 height 146
drag, startPoint x: 881, startPoint y: 605, endPoint x: 903, endPoint y: 617, distance: 25.1
click at [881, 605] on p "Use your own AWS S3 bucket for complete control" at bounding box center [901, 608] width 146 height 22
click at [190, 20] on link at bounding box center [193, 15] width 19 height 19
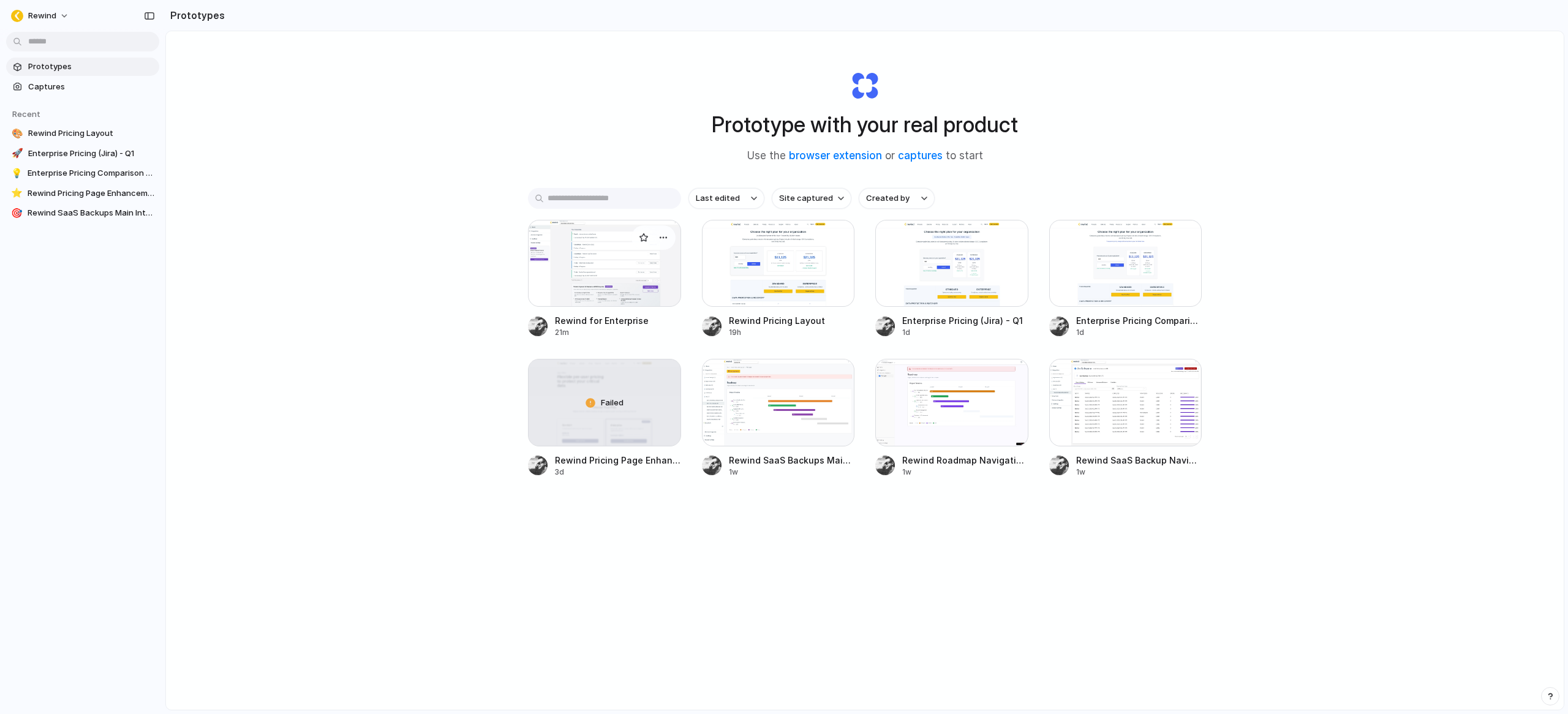
click at [601, 271] on div at bounding box center [605, 263] width 153 height 87
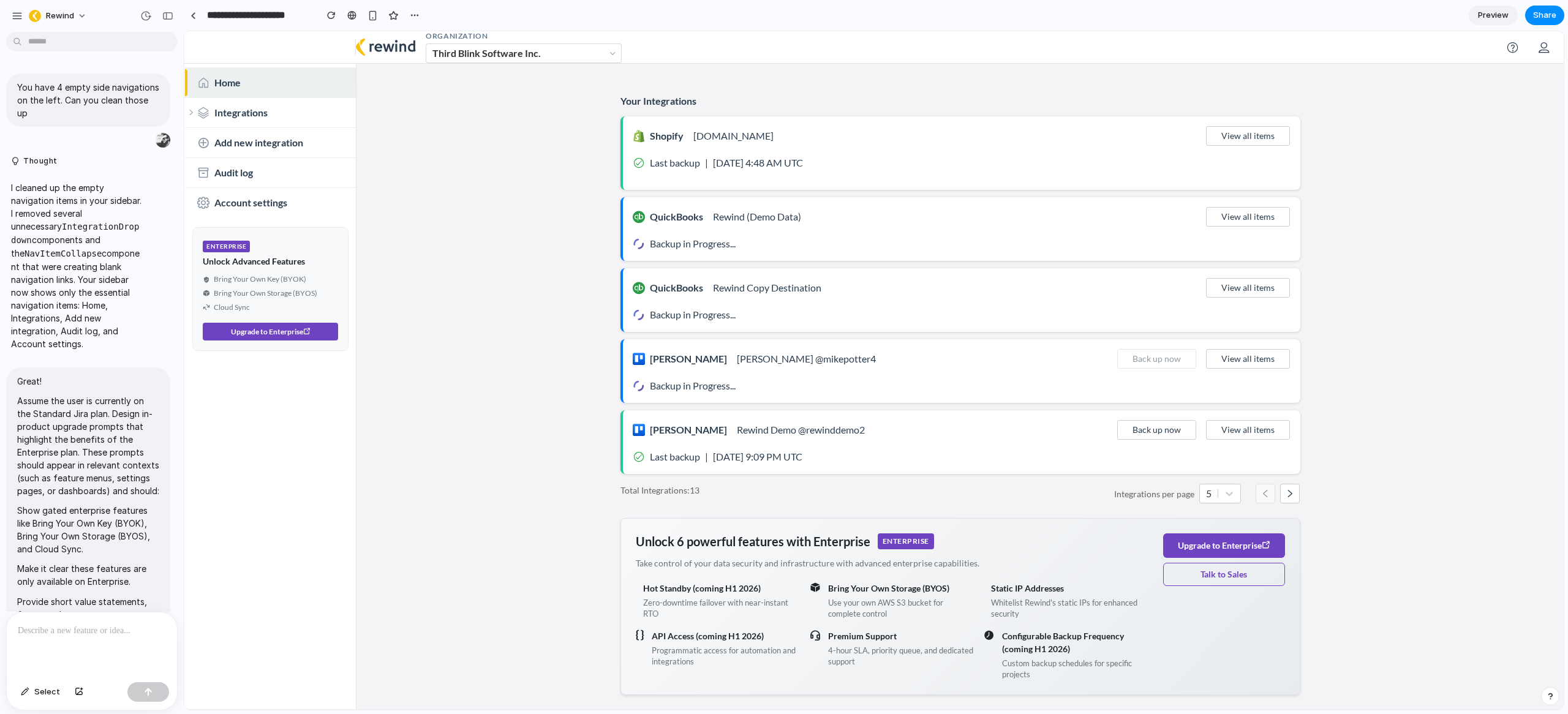
scroll to position [7246, 0]
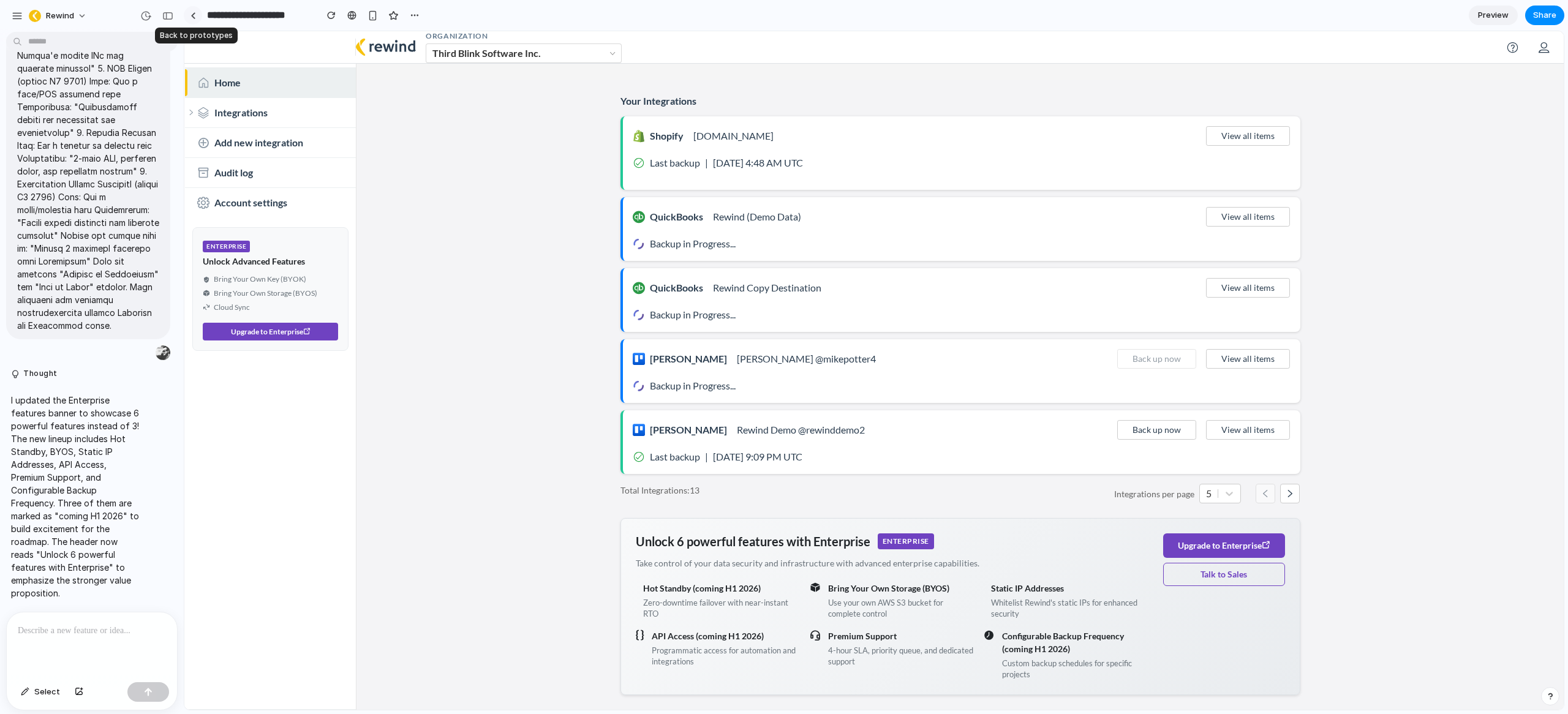
click at [190, 19] on link at bounding box center [193, 15] width 19 height 19
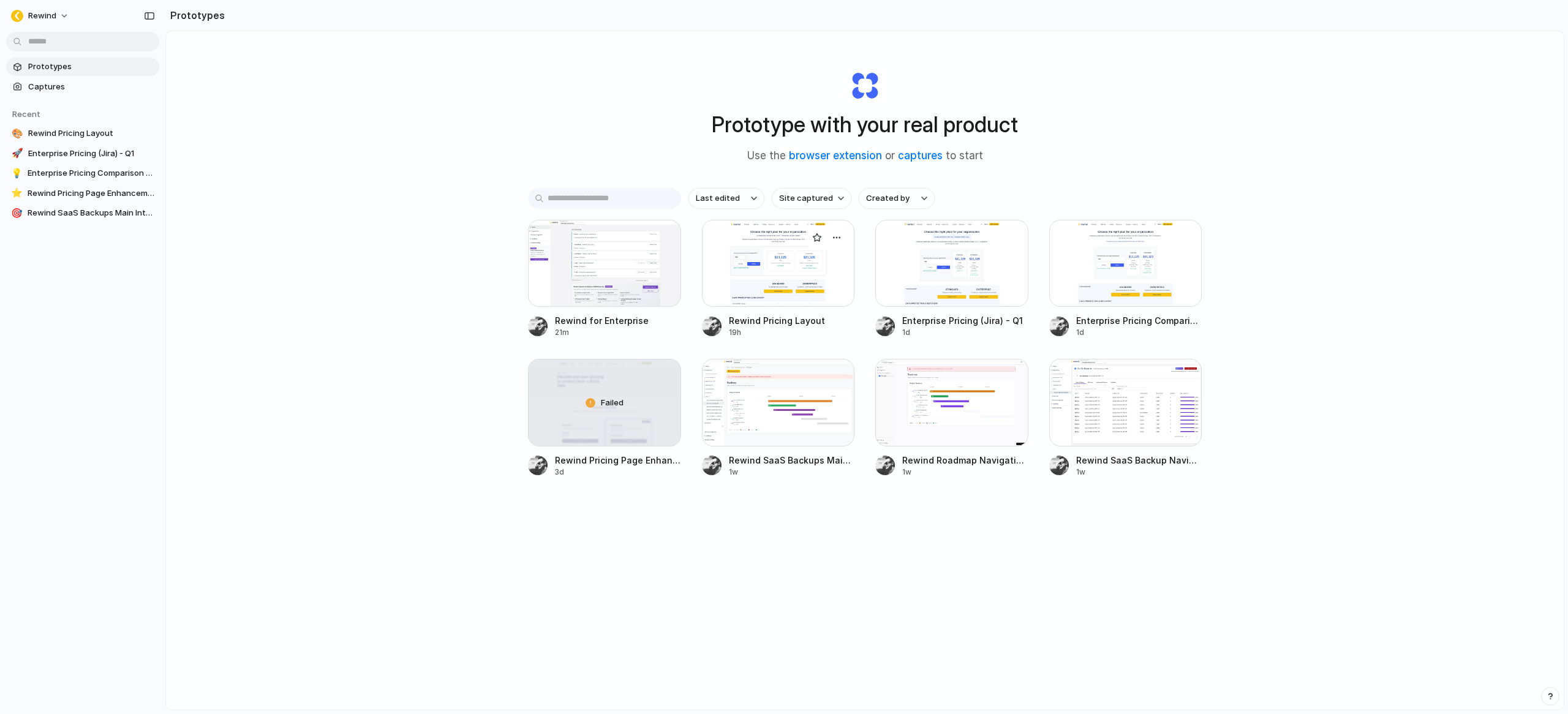
click at [775, 258] on div at bounding box center [778, 263] width 153 height 87
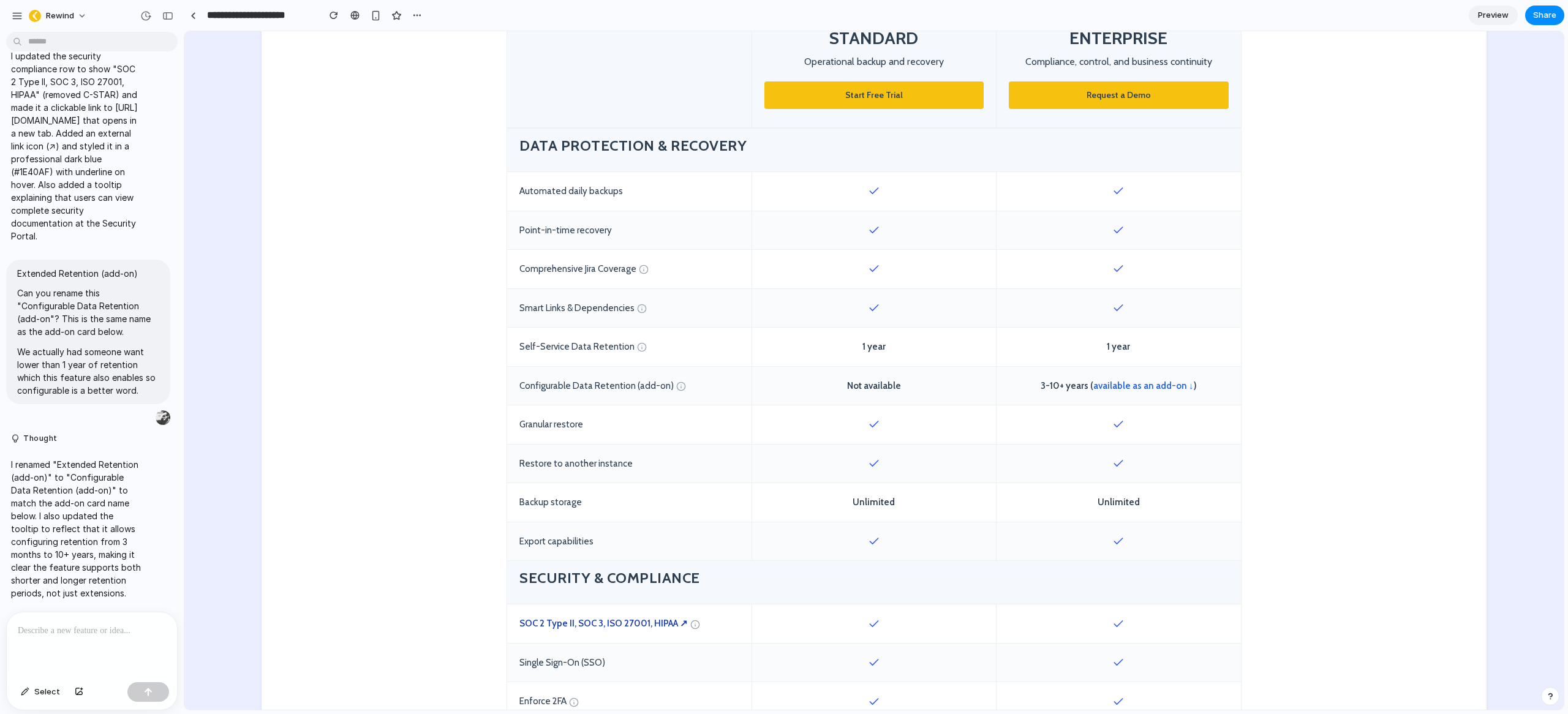
scroll to position [326, 0]
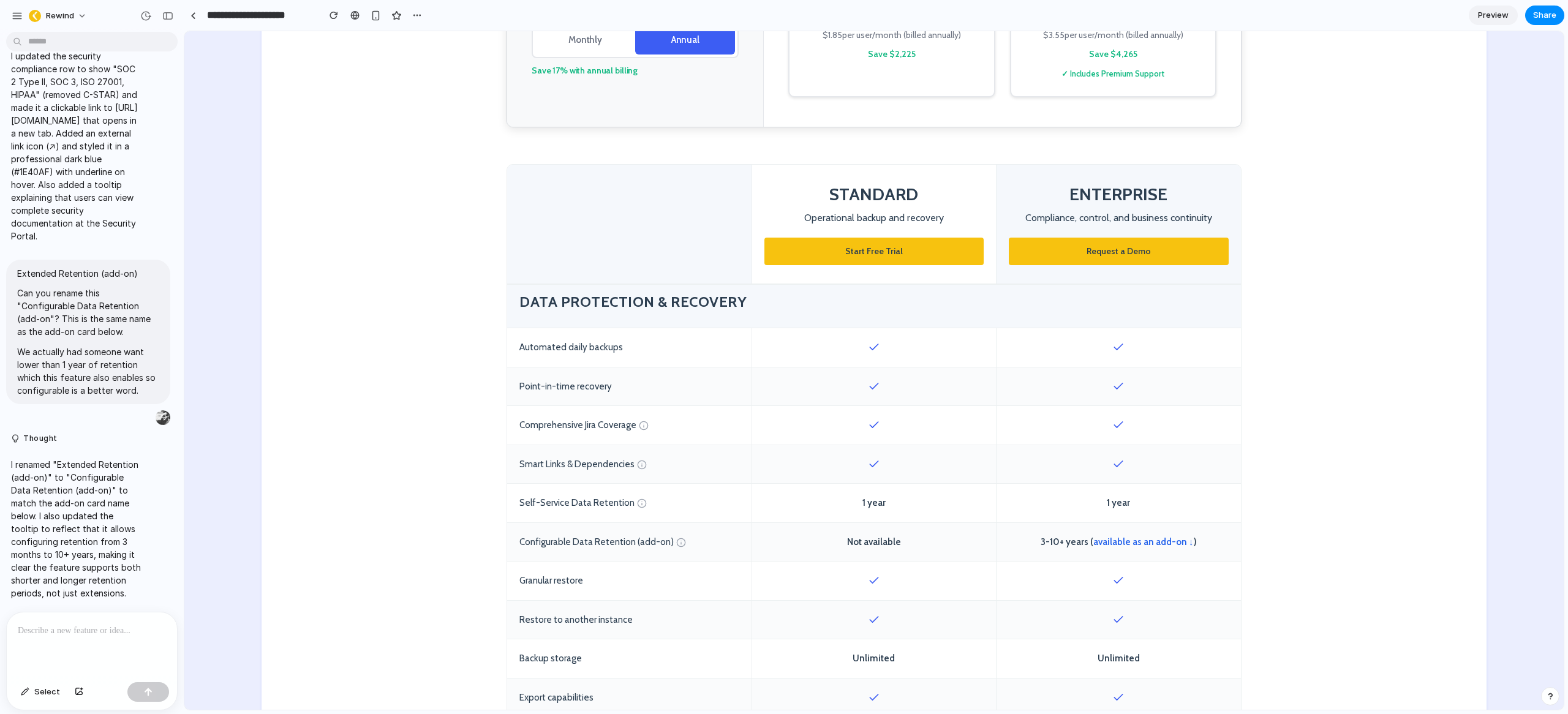
click at [862, 255] on span "Start Free Trial" at bounding box center [874, 251] width 58 height 11
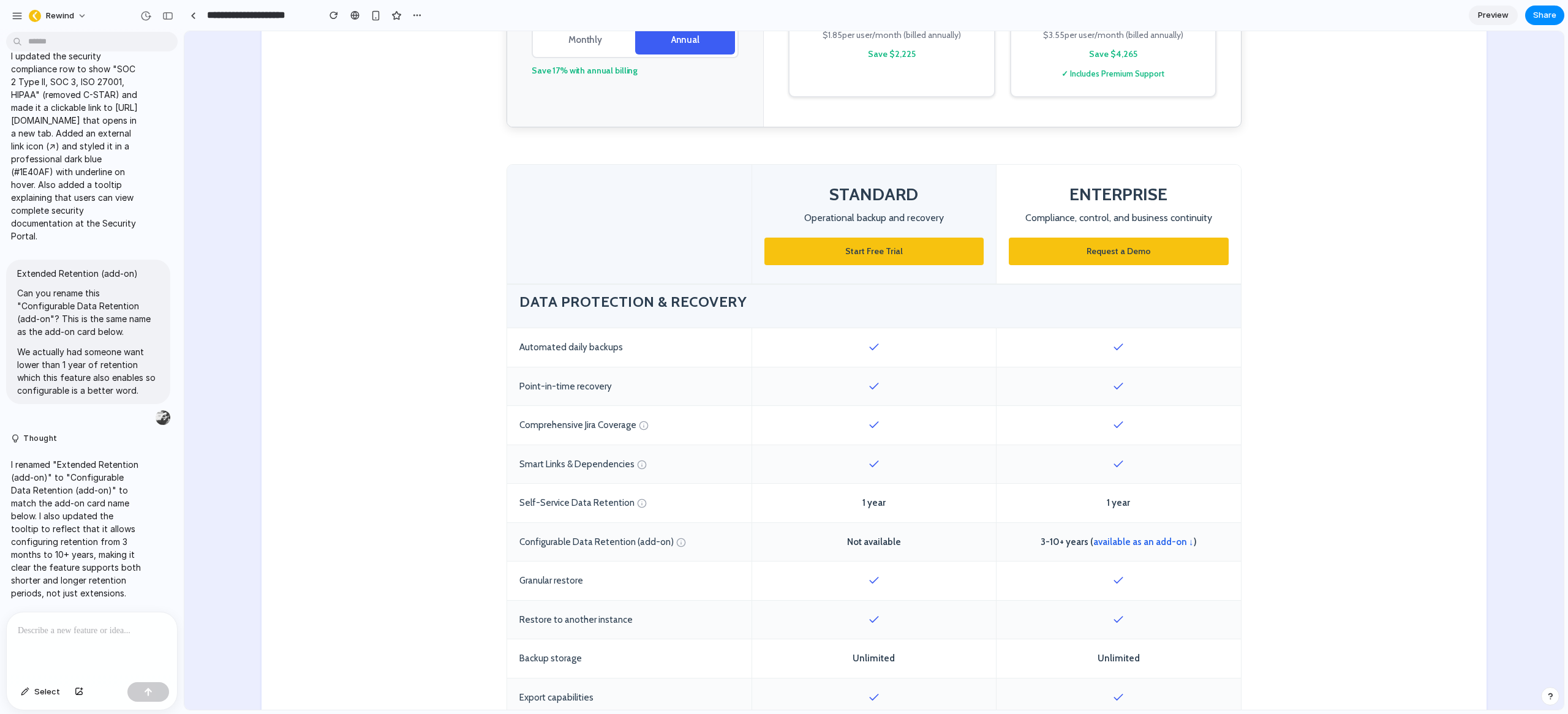
click at [1175, 253] on button "Request a Demo" at bounding box center [1118, 251] width 220 height 27
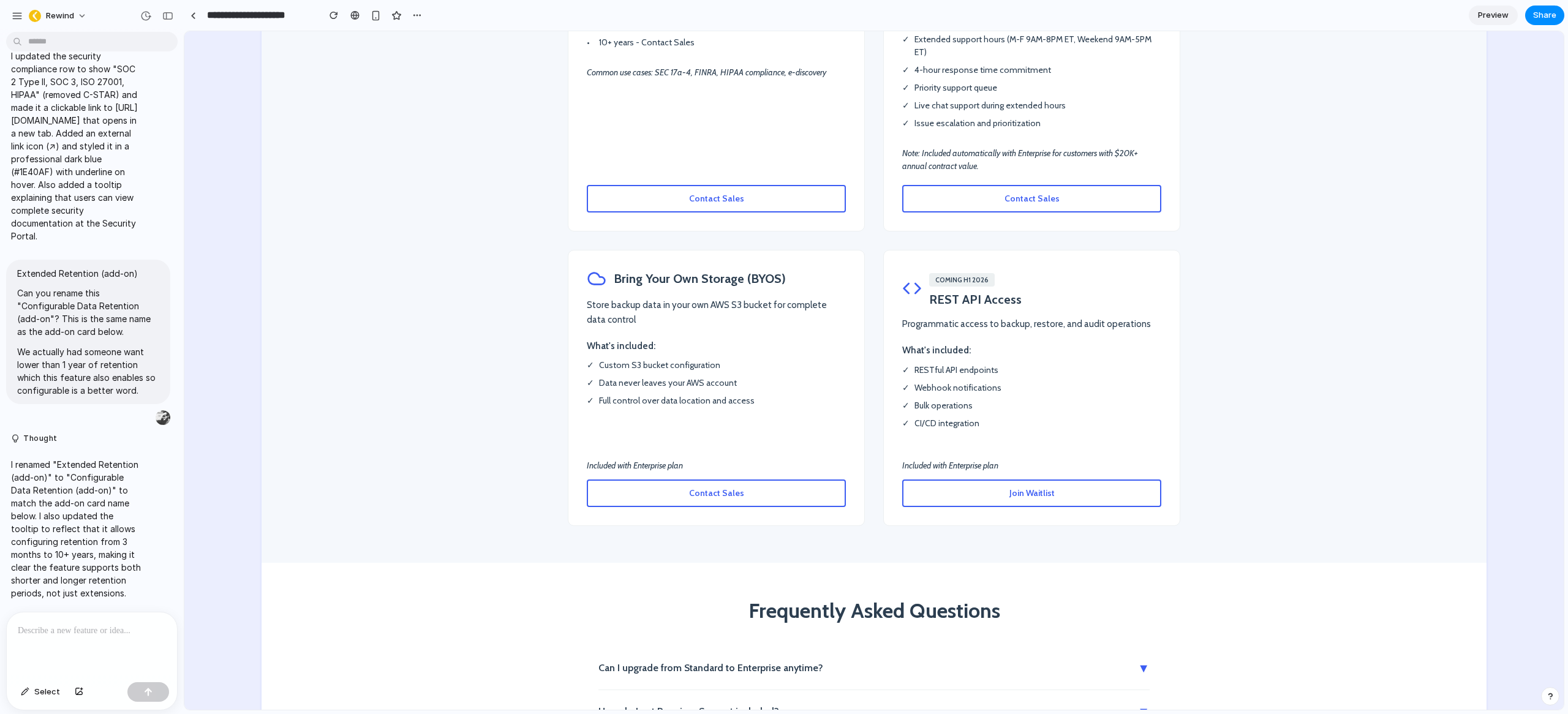
scroll to position [2269, 0]
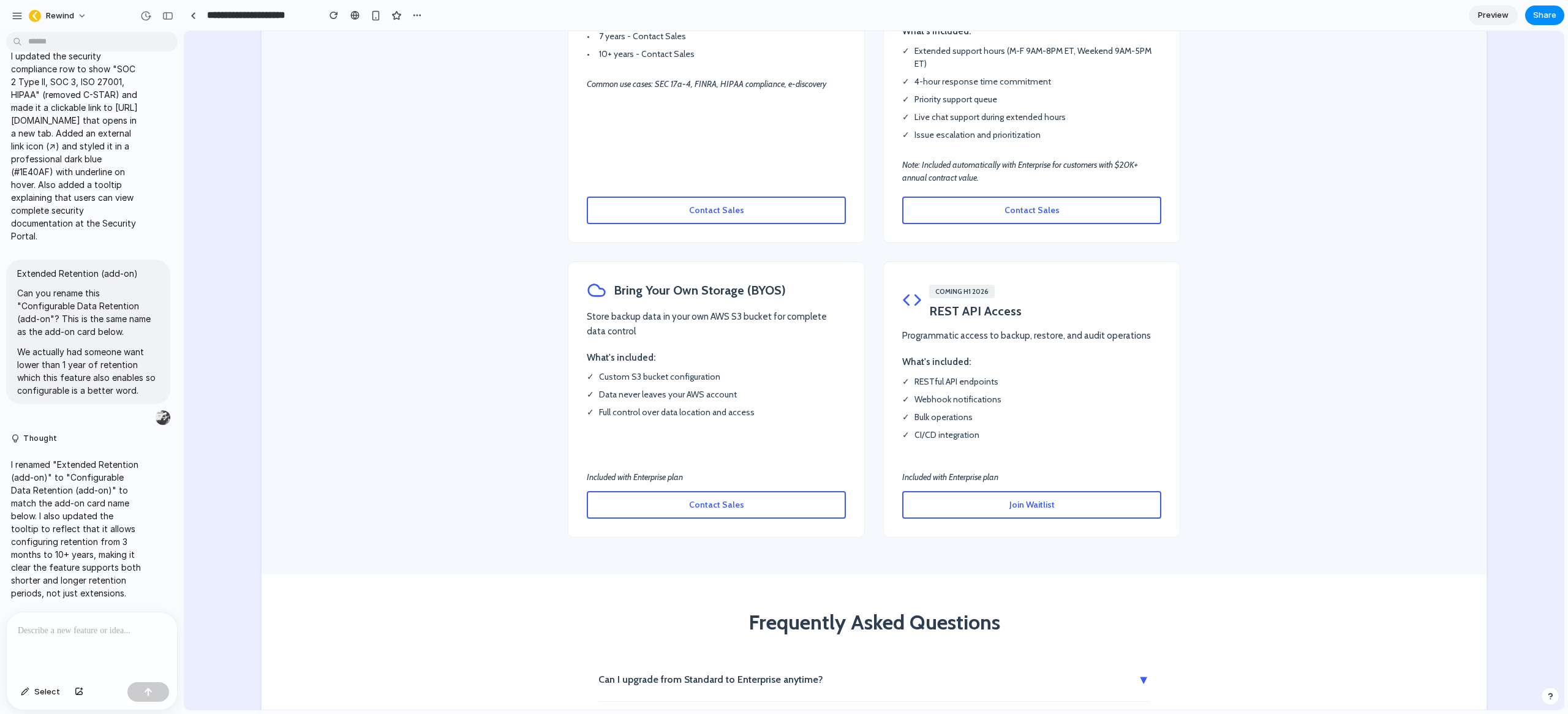
click at [1042, 499] on span "Join Waitlist" at bounding box center [1032, 505] width 45 height 11
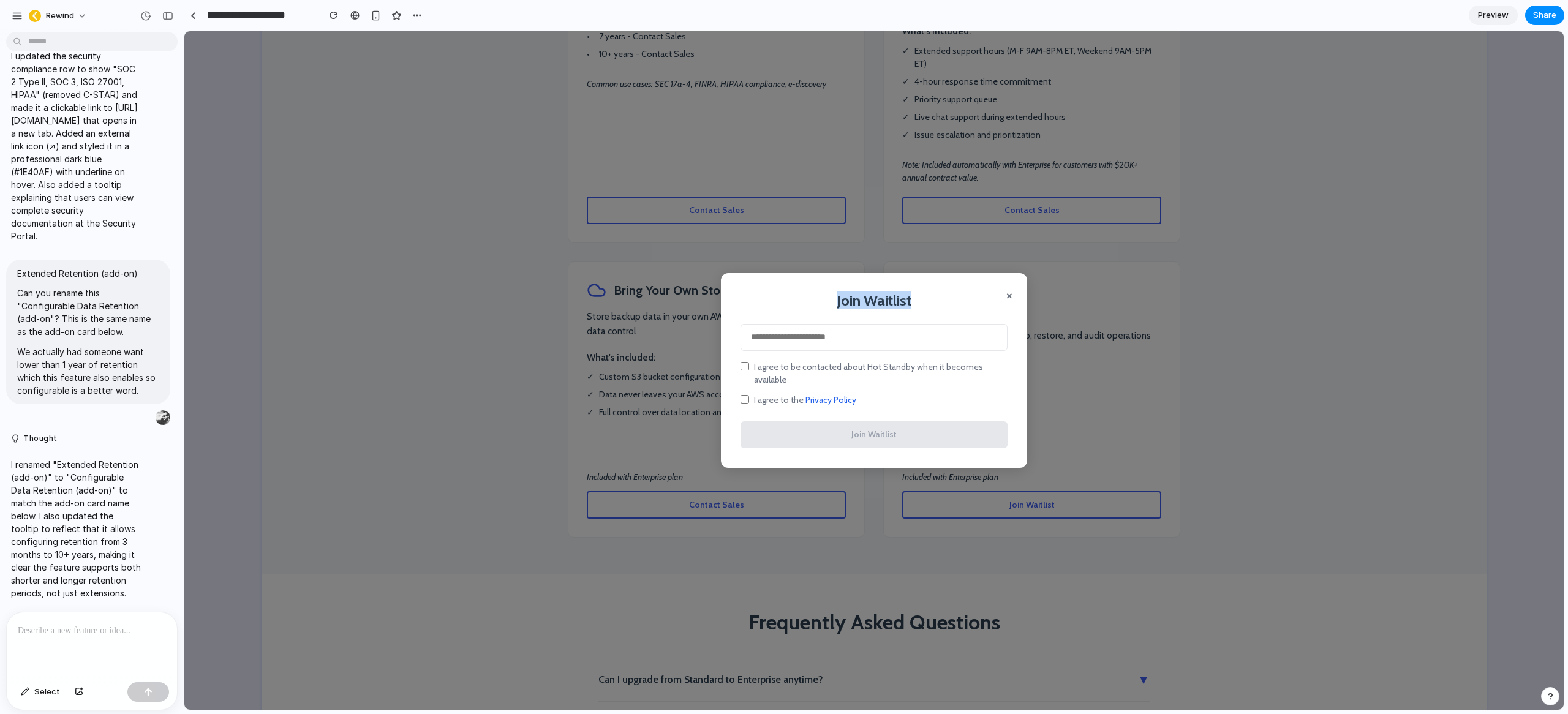
click at [1009, 299] on div "× Join Waitlist I agree to be contacted about Hot Standby when it becomes avail…" at bounding box center [874, 370] width 306 height 194
click at [1006, 302] on button "×" at bounding box center [1009, 295] width 6 height 15
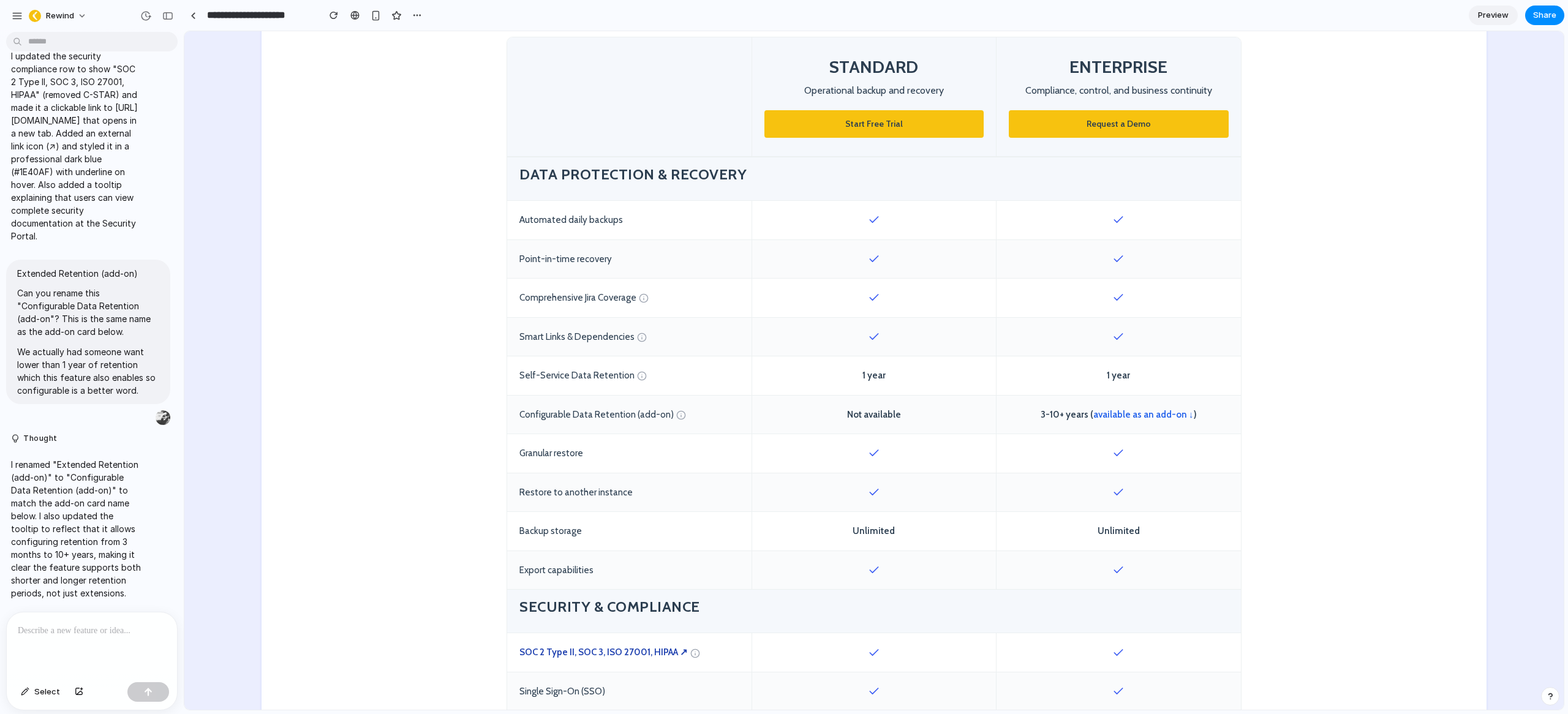
scroll to position [0, 0]
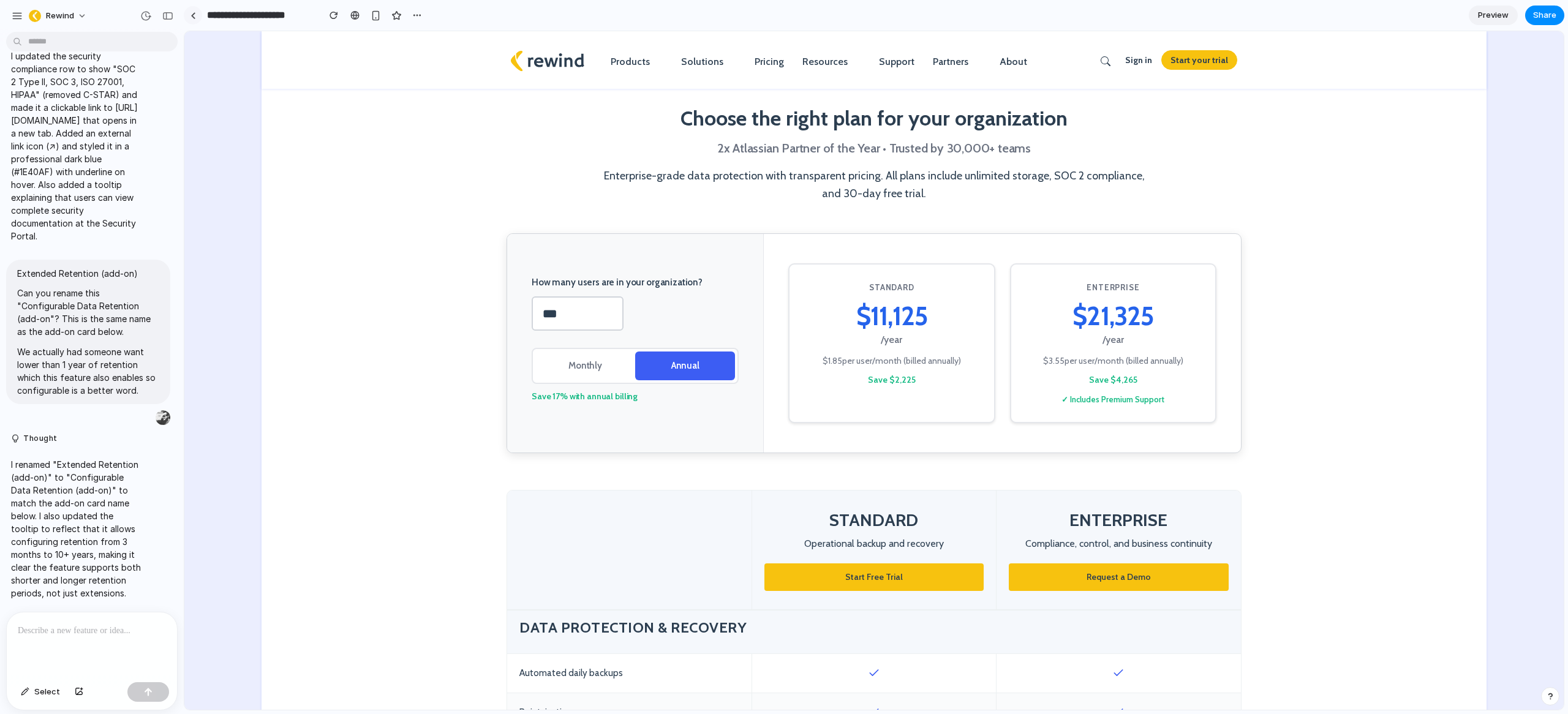
click at [197, 18] on link at bounding box center [193, 15] width 19 height 19
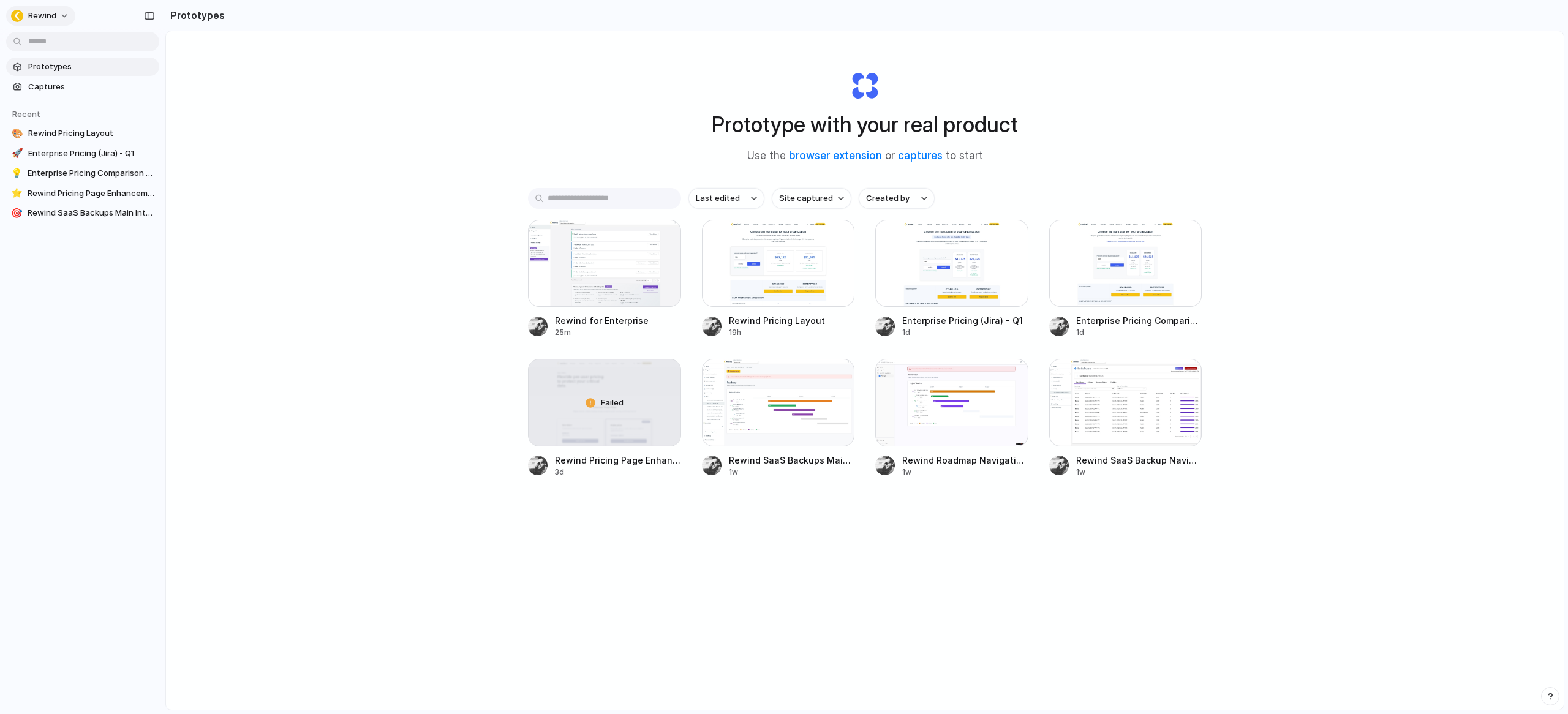
click at [46, 12] on span "Rewind" at bounding box center [42, 16] width 28 height 12
click at [55, 14] on div "Settings Invite members Change theme Sign out" at bounding box center [784, 357] width 1568 height 714
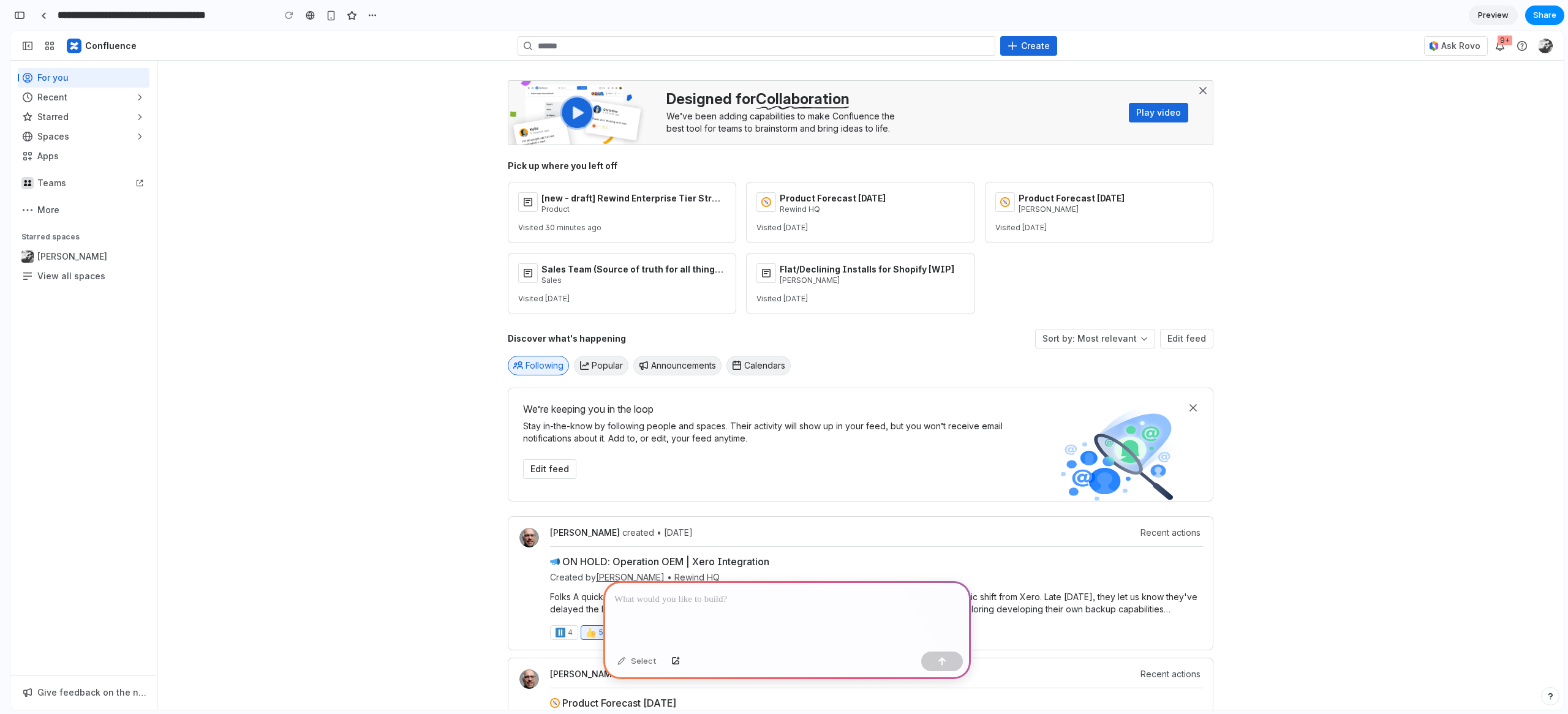
click at [683, 592] on p at bounding box center [787, 599] width 345 height 15
click at [601, 369] on span "Popular" at bounding box center [607, 366] width 31 height 12
click at [693, 368] on button "Announcements" at bounding box center [677, 366] width 88 height 20
click at [783, 367] on button "Calendars" at bounding box center [759, 366] width 64 height 20
click at [693, 370] on button "Announcements" at bounding box center [677, 366] width 88 height 20
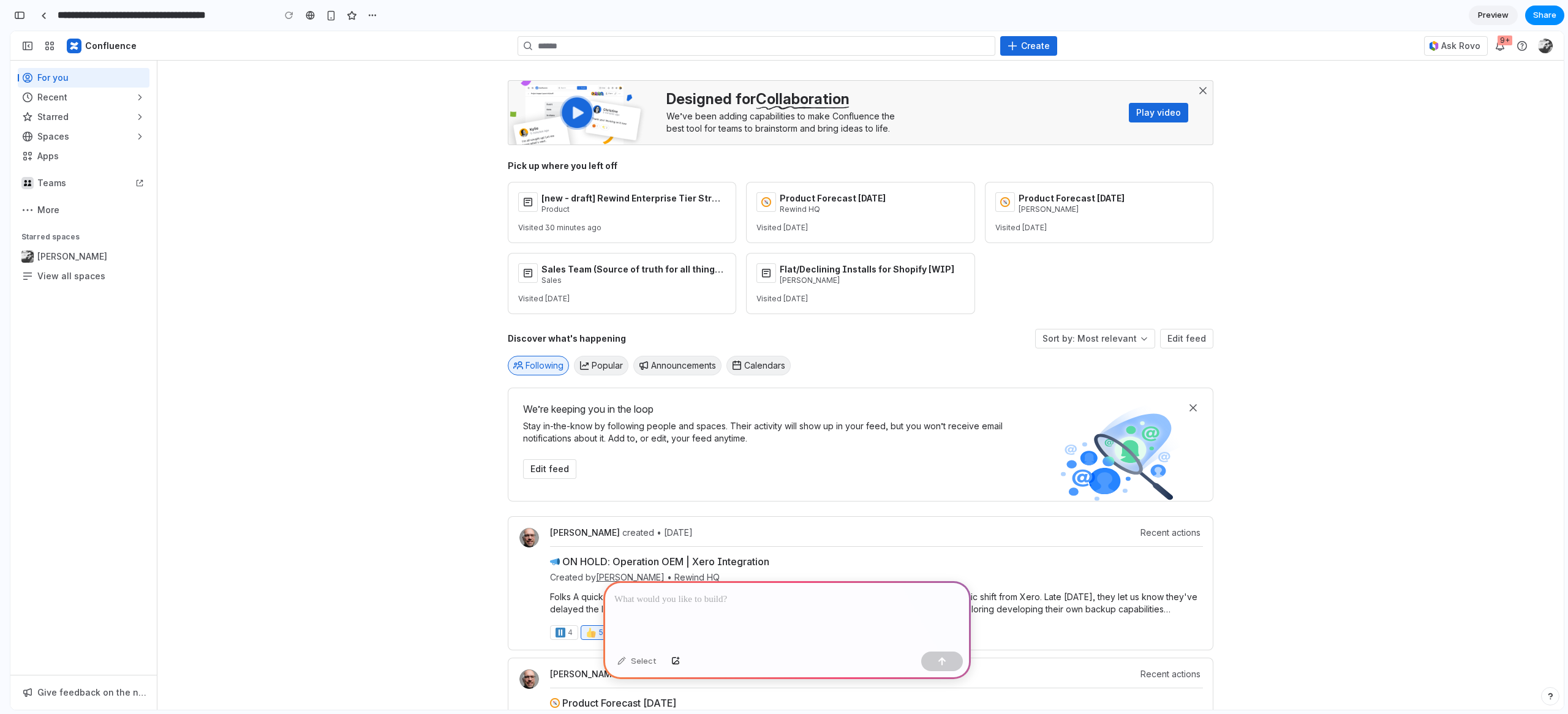
click at [585, 375] on button "Popular" at bounding box center [601, 366] width 55 height 20
drag, startPoint x: 639, startPoint y: 373, endPoint x: 712, endPoint y: 370, distance: 73.1
click at [641, 372] on button "Announcements" at bounding box center [677, 366] width 88 height 20
click at [774, 368] on button "Calendars" at bounding box center [759, 366] width 64 height 20
drag, startPoint x: 581, startPoint y: 374, endPoint x: 574, endPoint y: 375, distance: 7.1
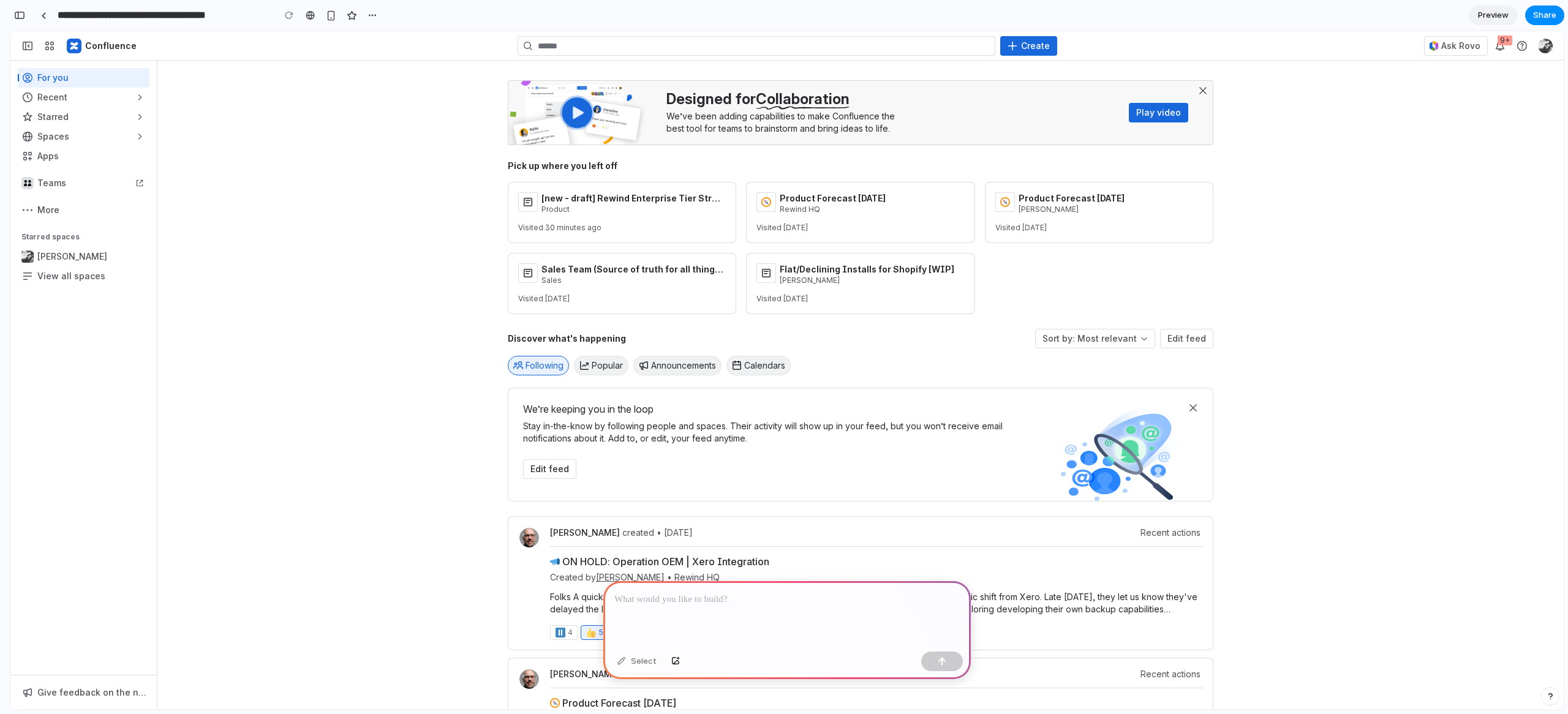
click at [580, 374] on button "Popular" at bounding box center [601, 366] width 55 height 20
click at [651, 371] on button "Announcements" at bounding box center [677, 366] width 88 height 20
click at [781, 364] on button "Calendars" at bounding box center [759, 366] width 64 height 20
click at [594, 371] on span "Popular" at bounding box center [607, 366] width 31 height 12
click at [699, 368] on button "Announcements" at bounding box center [677, 366] width 88 height 20
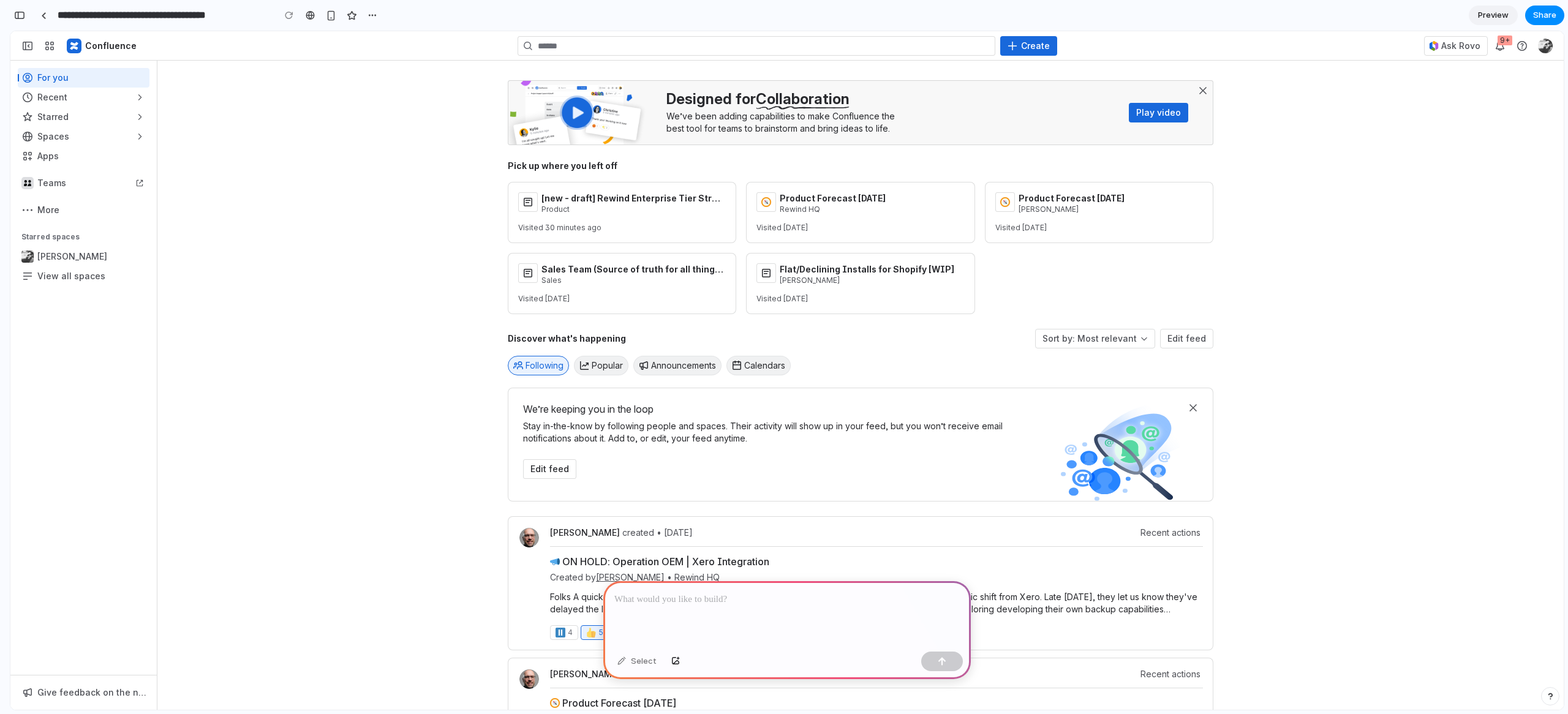
click at [790, 366] on div "Following Popular Announcements Calendars" at bounding box center [861, 366] width 706 height 25
click at [773, 365] on button "Calendars" at bounding box center [759, 366] width 64 height 20
drag, startPoint x: 698, startPoint y: 369, endPoint x: 621, endPoint y: 367, distance: 77.0
click at [698, 369] on button "Announcements" at bounding box center [677, 366] width 88 height 20
click at [597, 365] on span "Popular" at bounding box center [607, 366] width 31 height 12
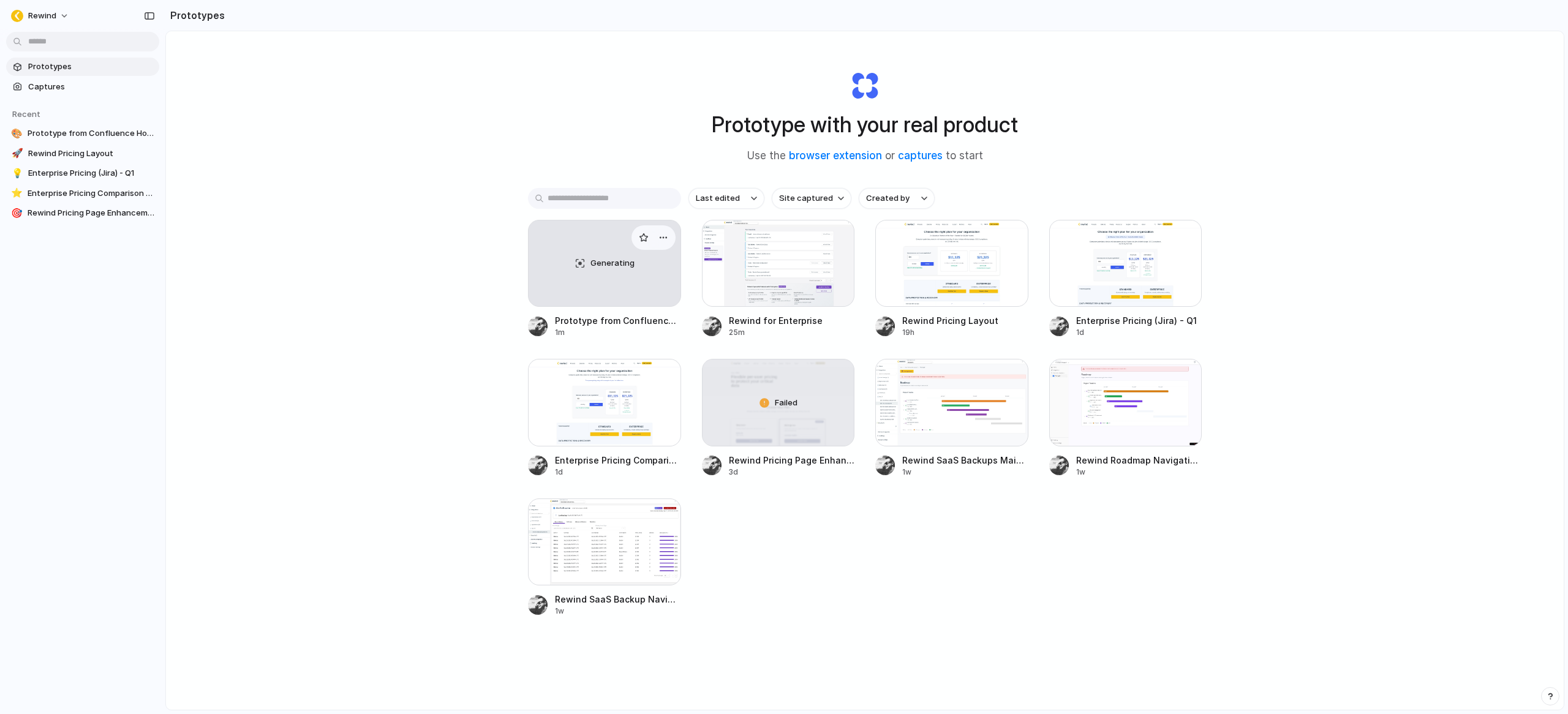
click at [627, 283] on div "Generating" at bounding box center [605, 263] width 152 height 86
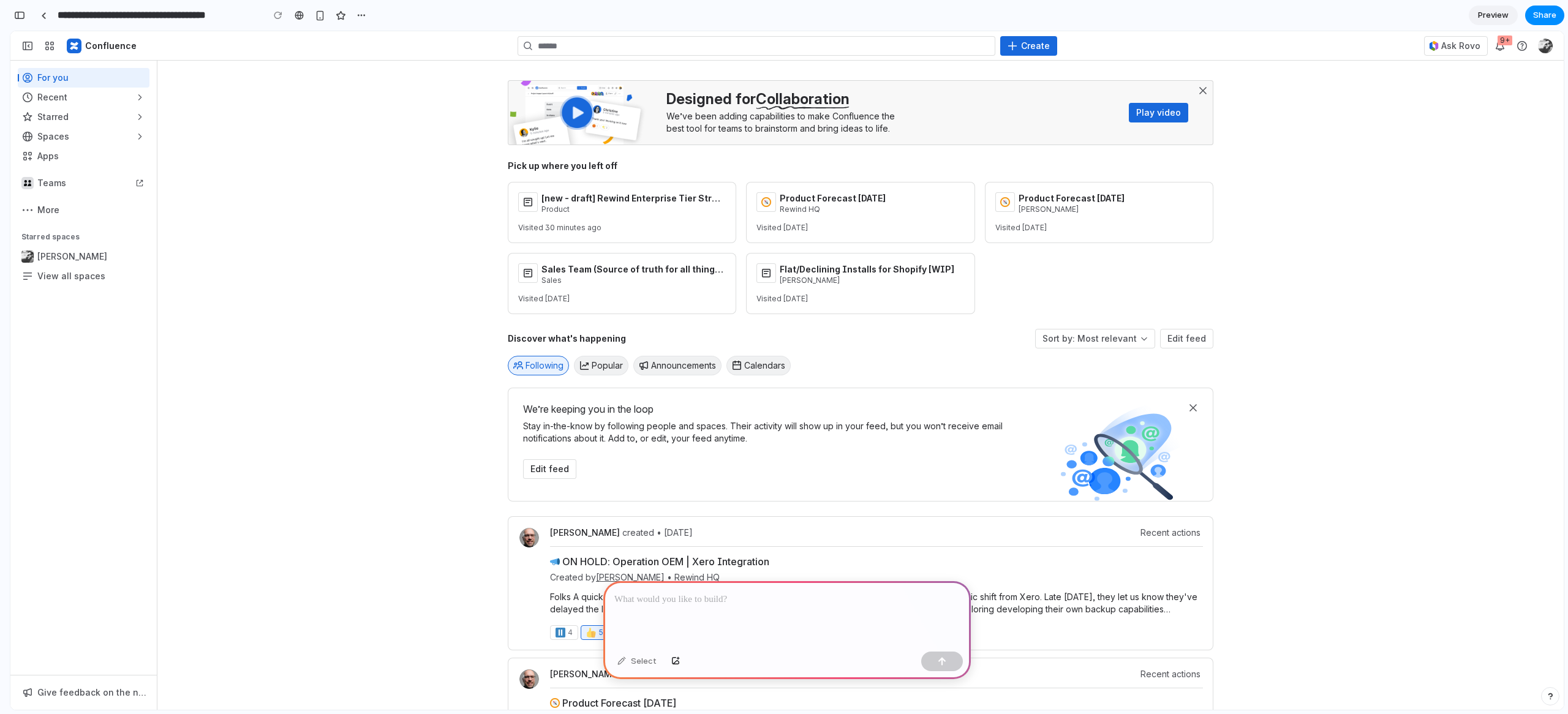
click at [673, 595] on p at bounding box center [787, 599] width 345 height 15
click at [45, 14] on div at bounding box center [43, 15] width 6 height 7
